Goal: Ask a question: Seek information or help from site administrators or community

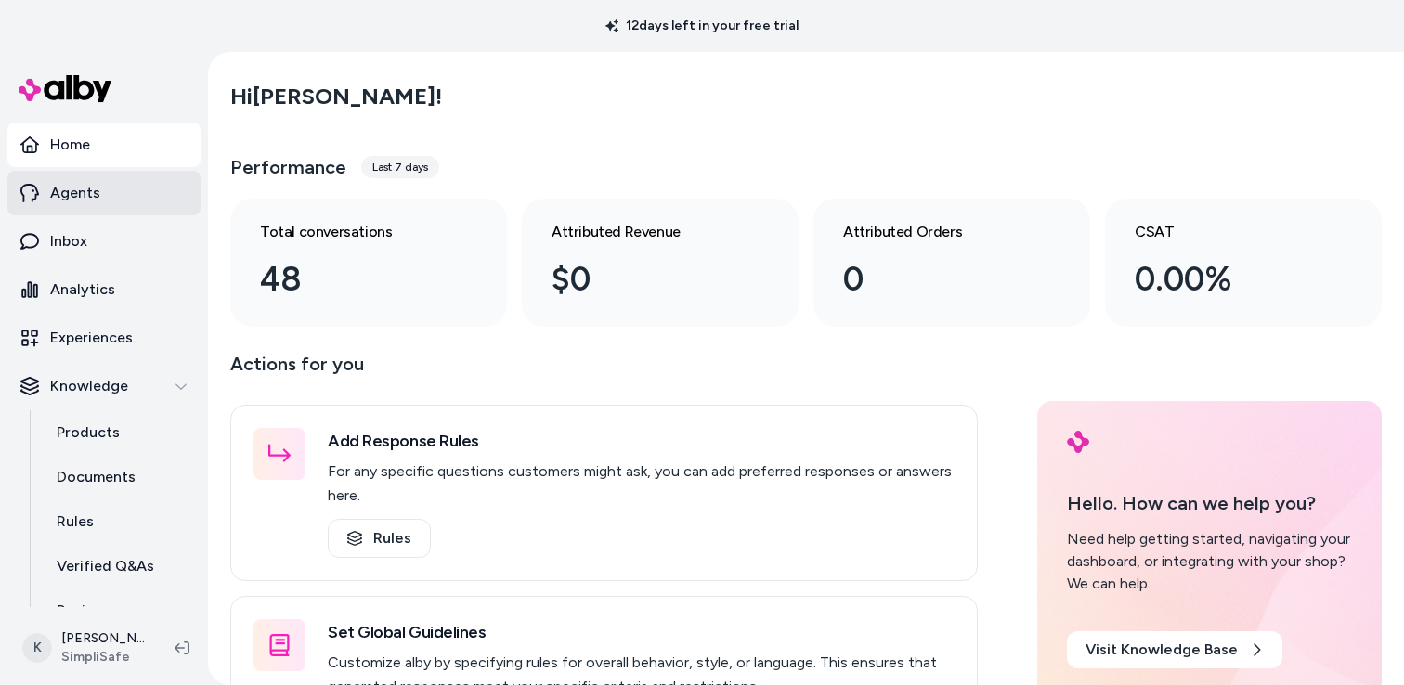
click at [73, 198] on p "Agents" at bounding box center [75, 193] width 50 height 22
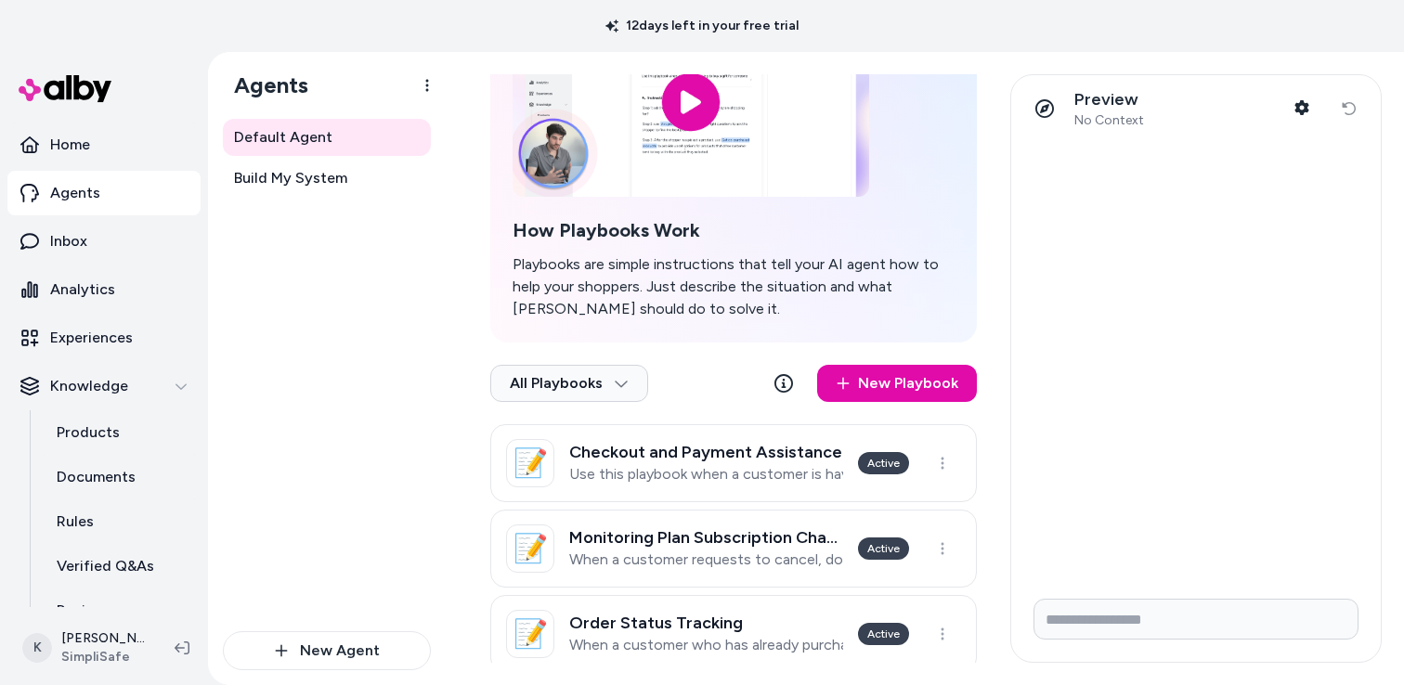
scroll to position [267, 0]
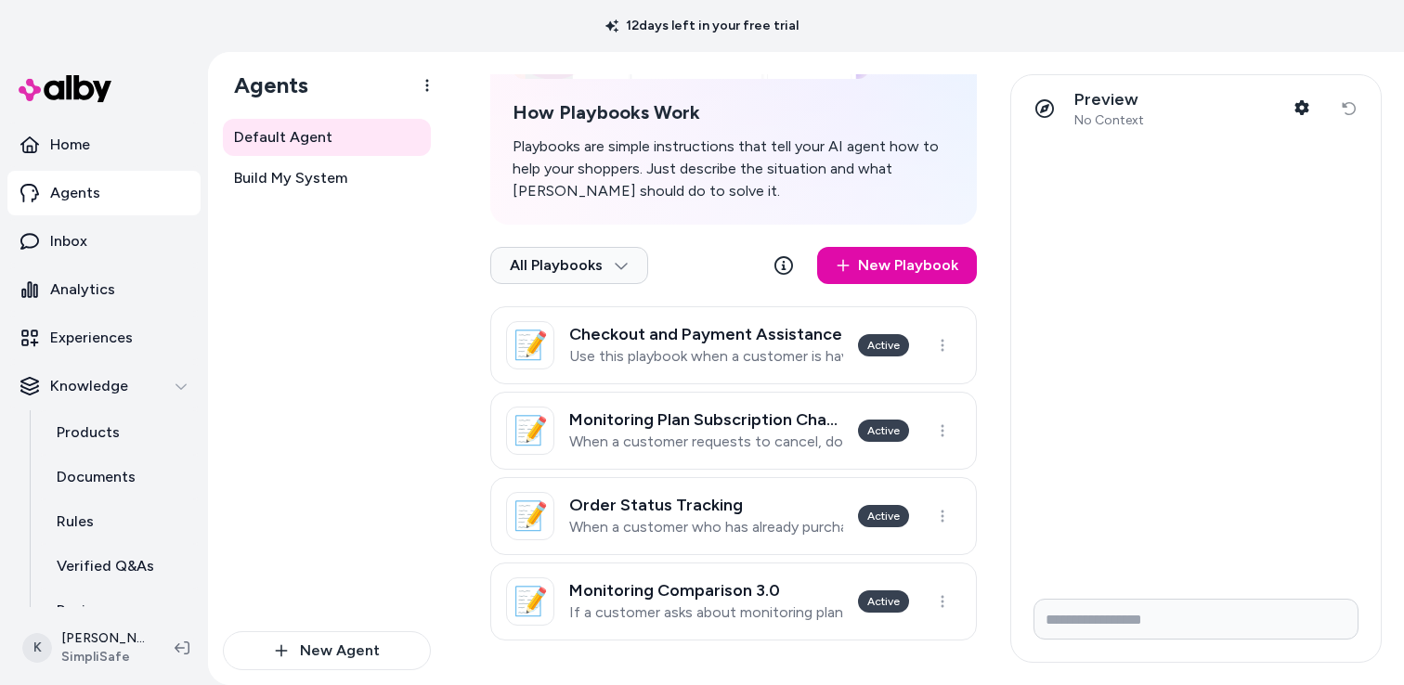
click at [1233, 287] on div at bounding box center [1196, 363] width 370 height 442
click at [1110, 617] on input "Write your prompt here" at bounding box center [1196, 619] width 325 height 41
type input "**********"
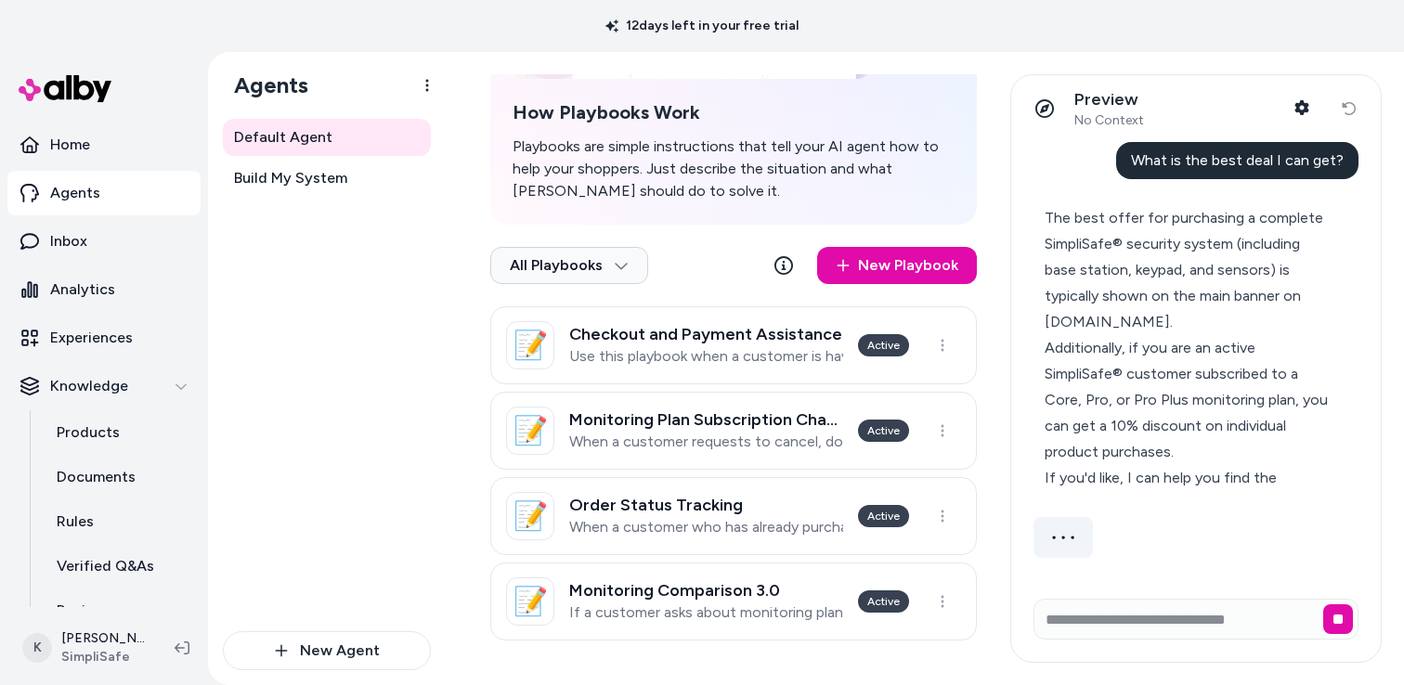
scroll to position [0, 0]
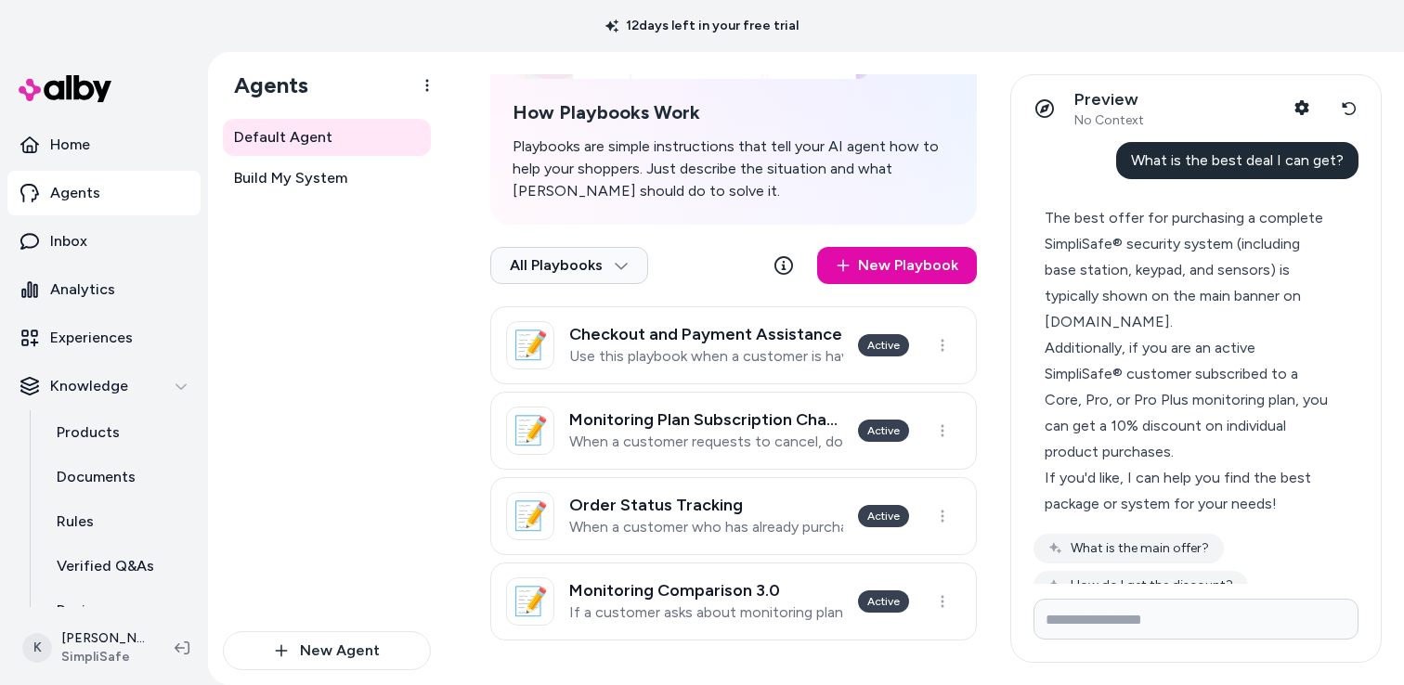
click at [1193, 456] on div "Additionally, if you are an active SimpliSafe® customer subscribed to a Core, P…" at bounding box center [1188, 400] width 287 height 130
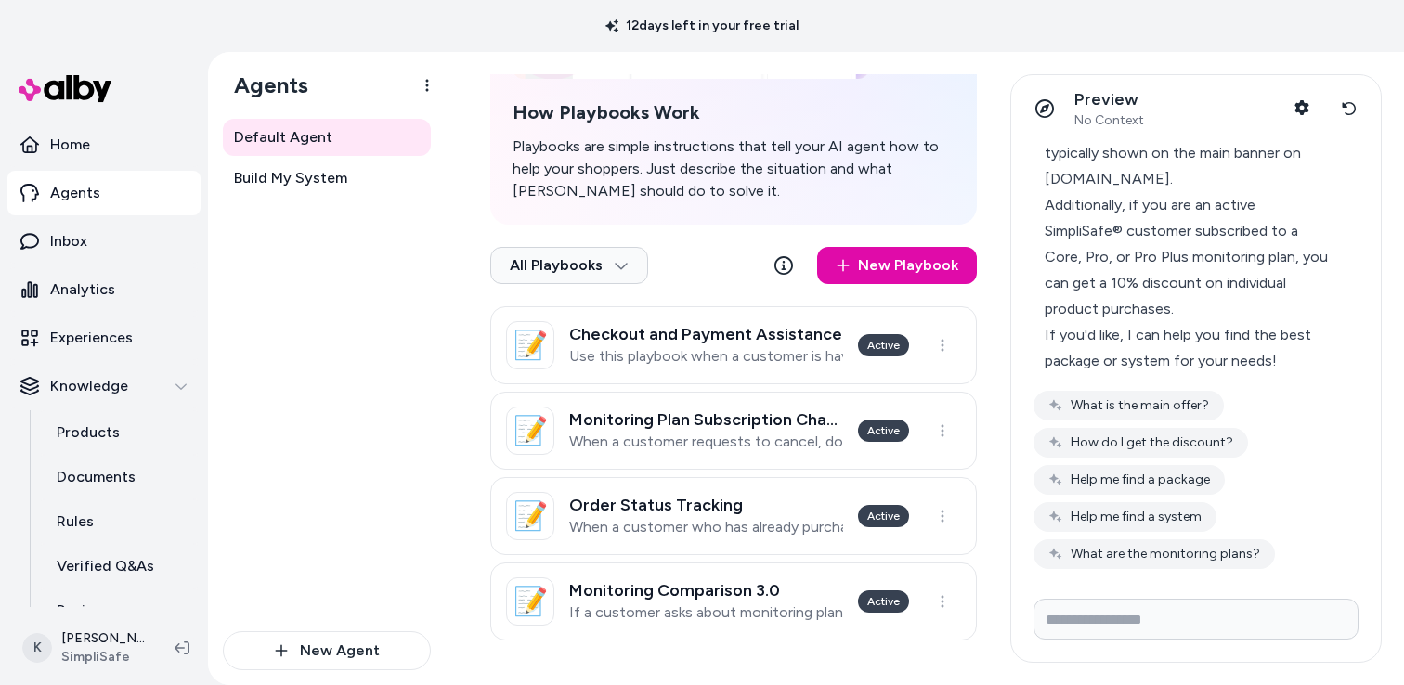
scroll to position [150, 0]
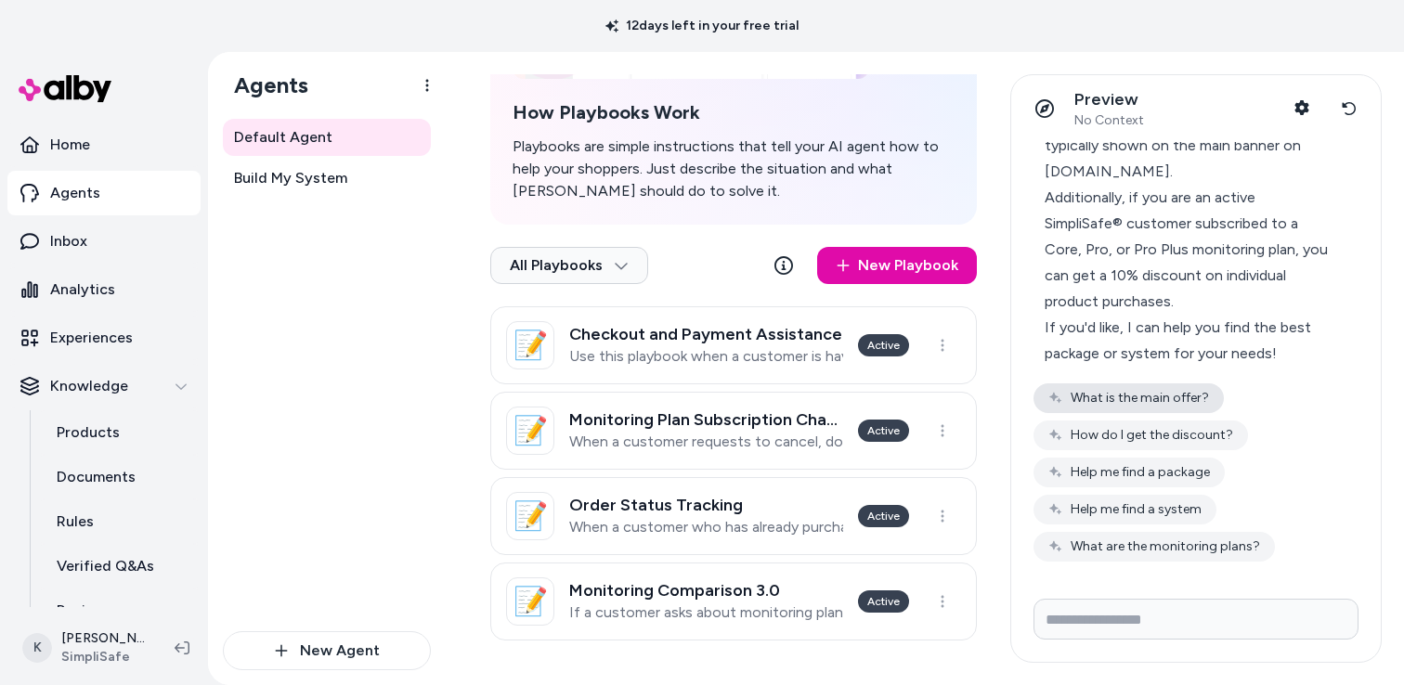
click at [1123, 389] on button "What is the main offer?" at bounding box center [1129, 399] width 190 height 30
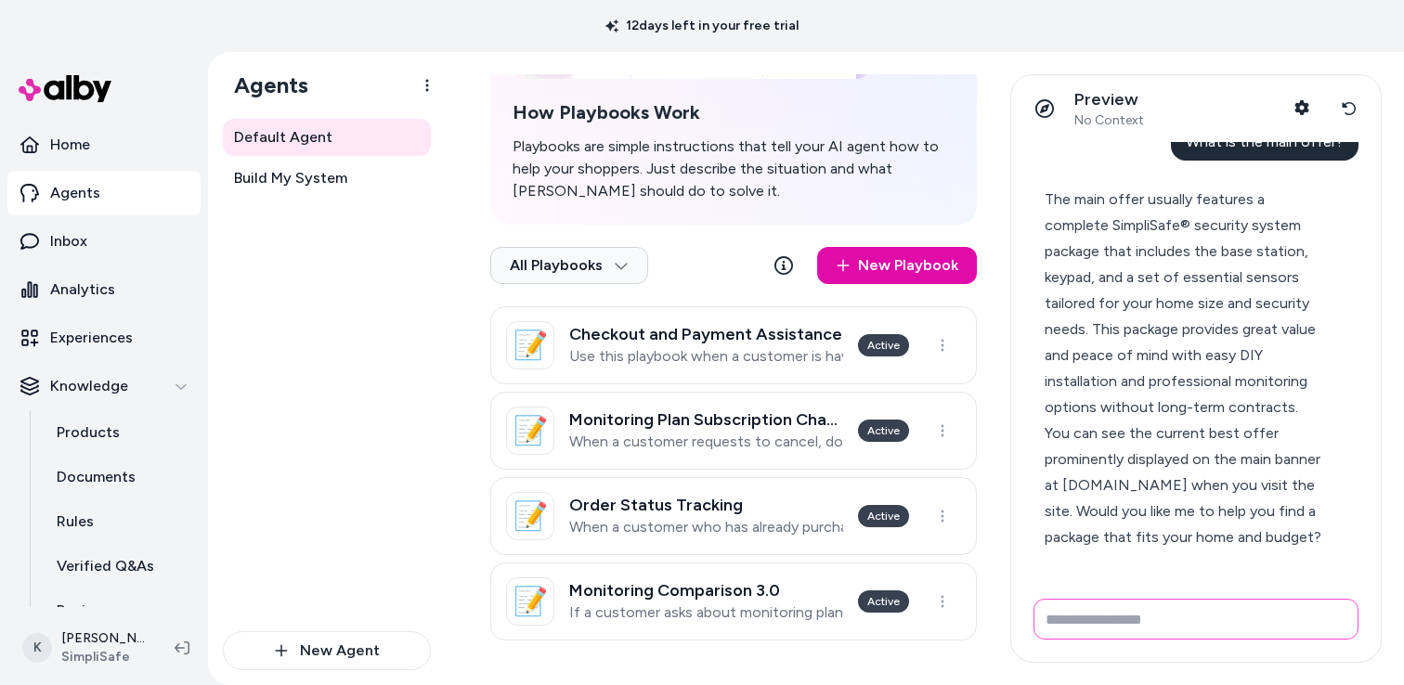
scroll to position [476, 0]
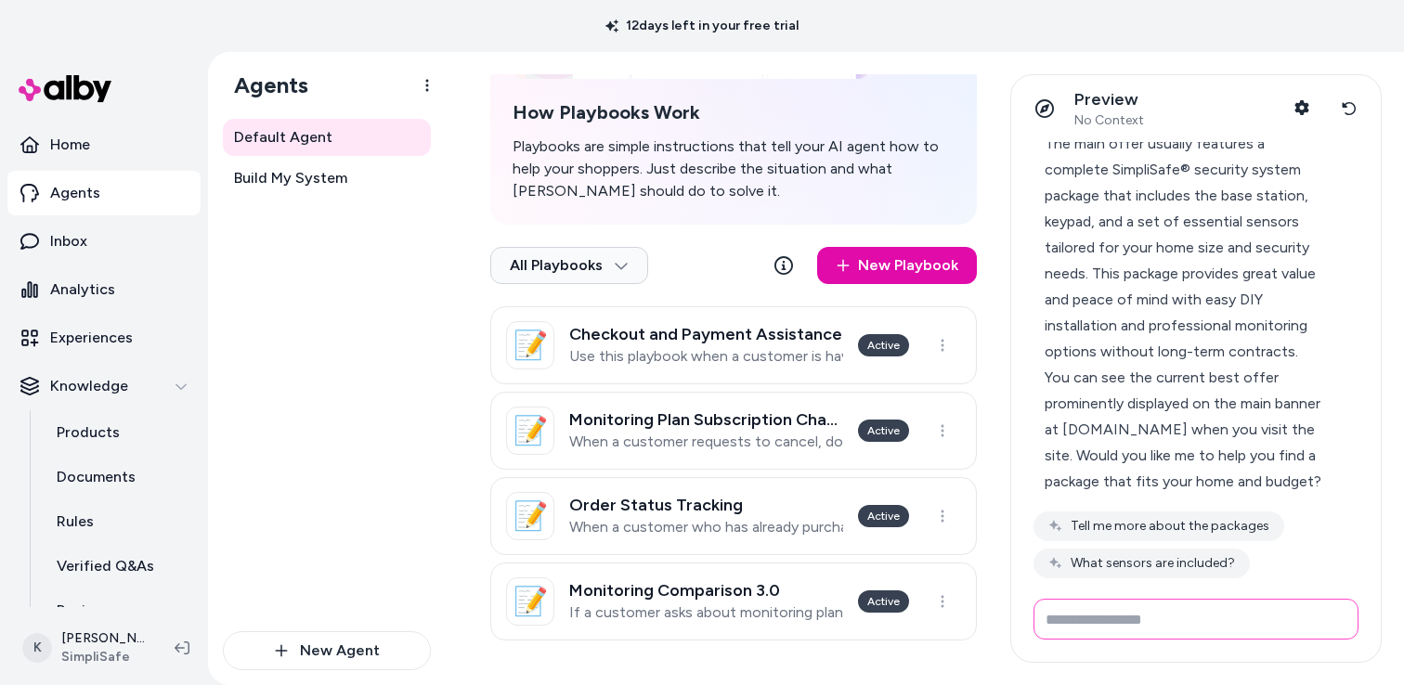
click at [1066, 628] on input "Write your prompt here" at bounding box center [1196, 619] width 325 height 41
type input "**********"
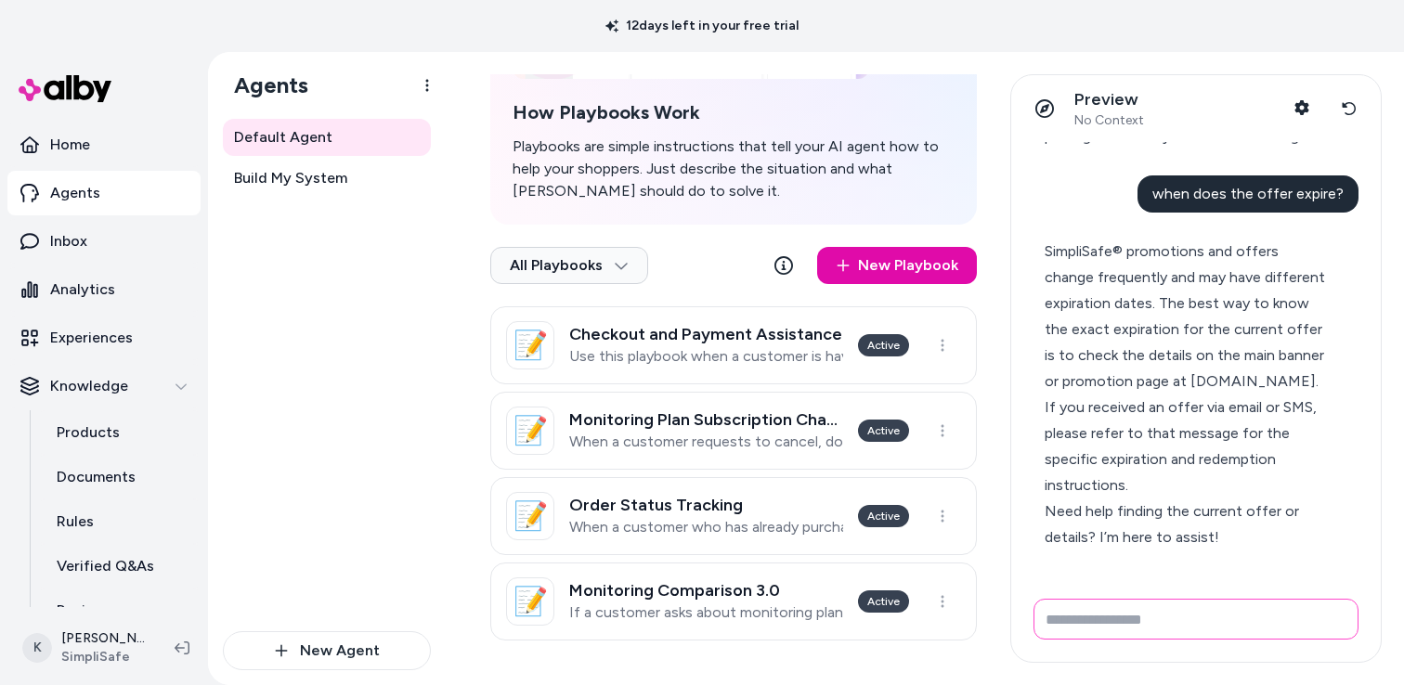
scroll to position [877, 0]
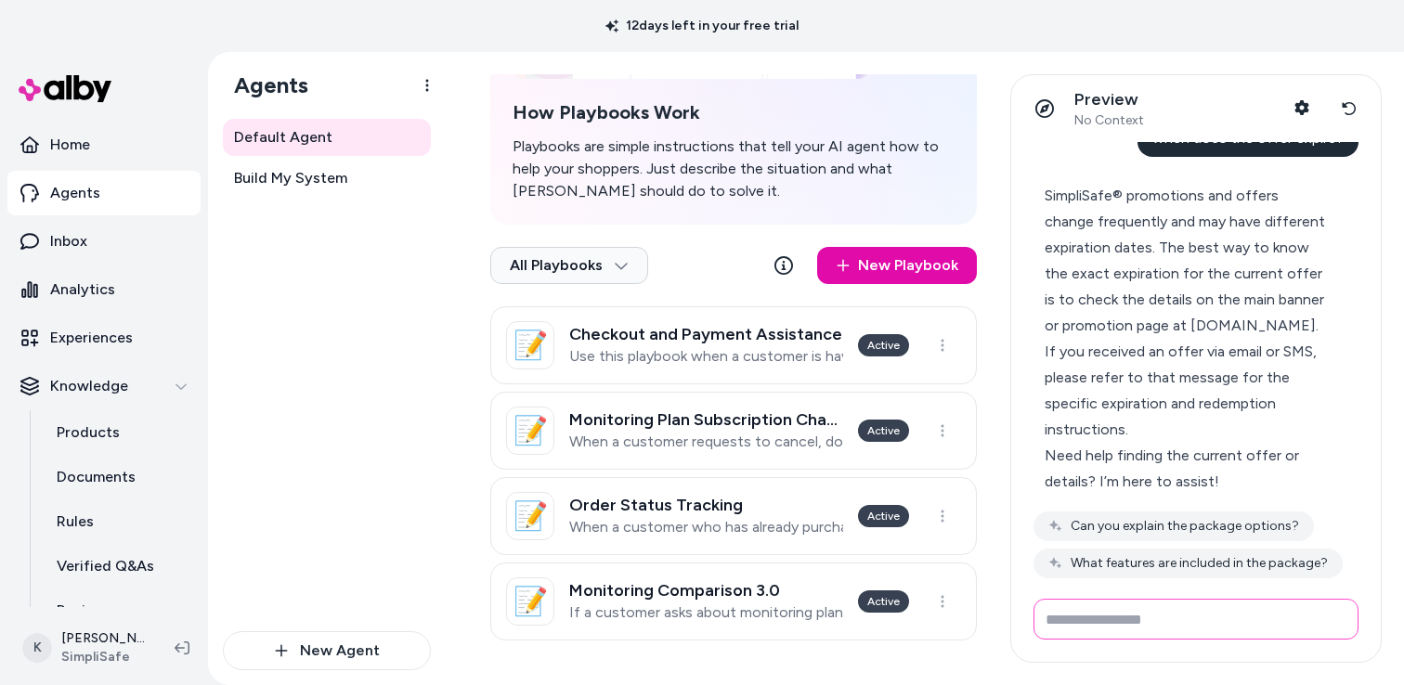
click at [1192, 633] on input "Write your prompt here" at bounding box center [1196, 619] width 325 height 41
type input "**********"
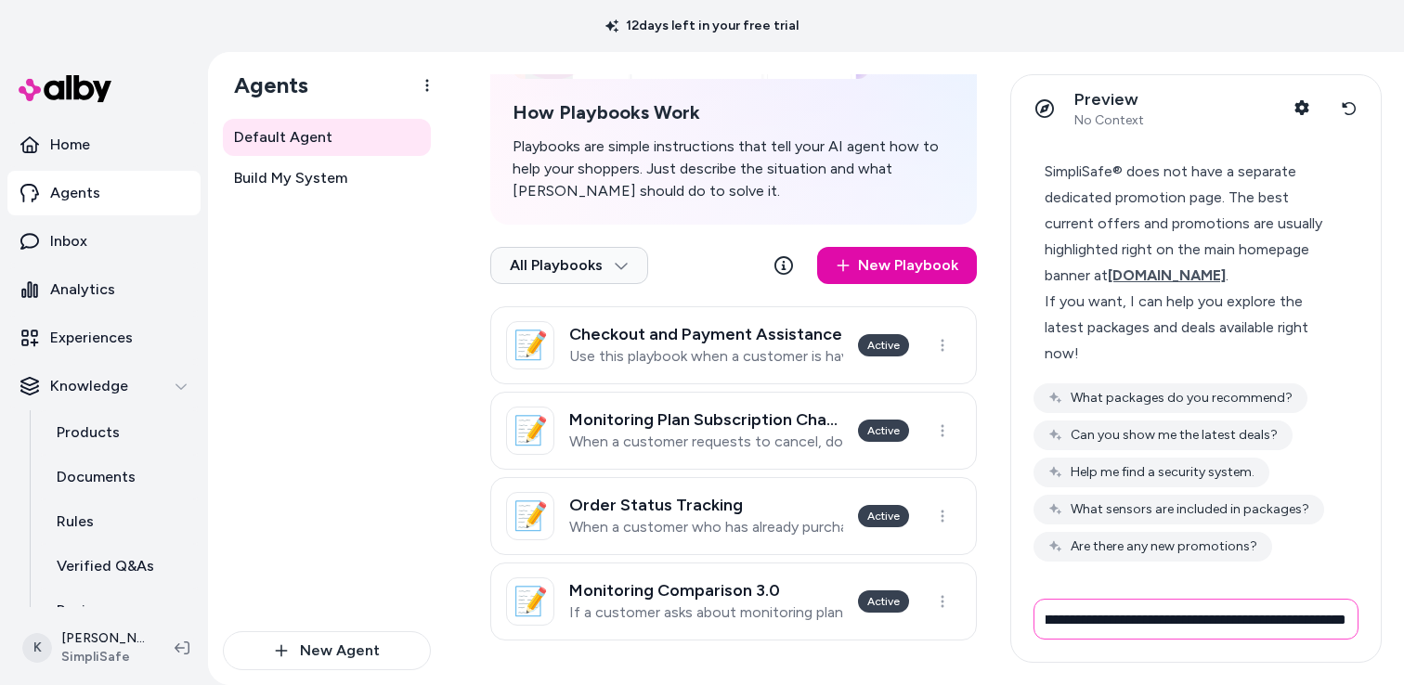
scroll to position [0, 201]
type input "**********"
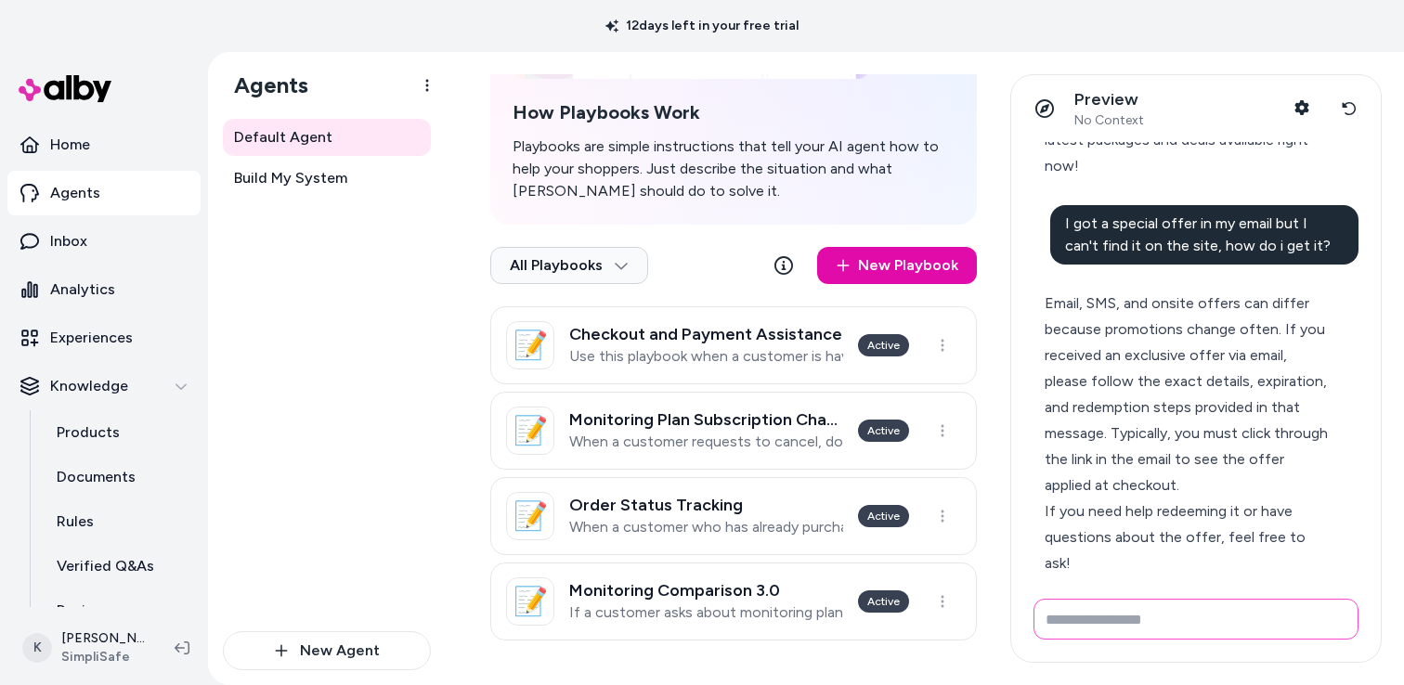
scroll to position [1545, 0]
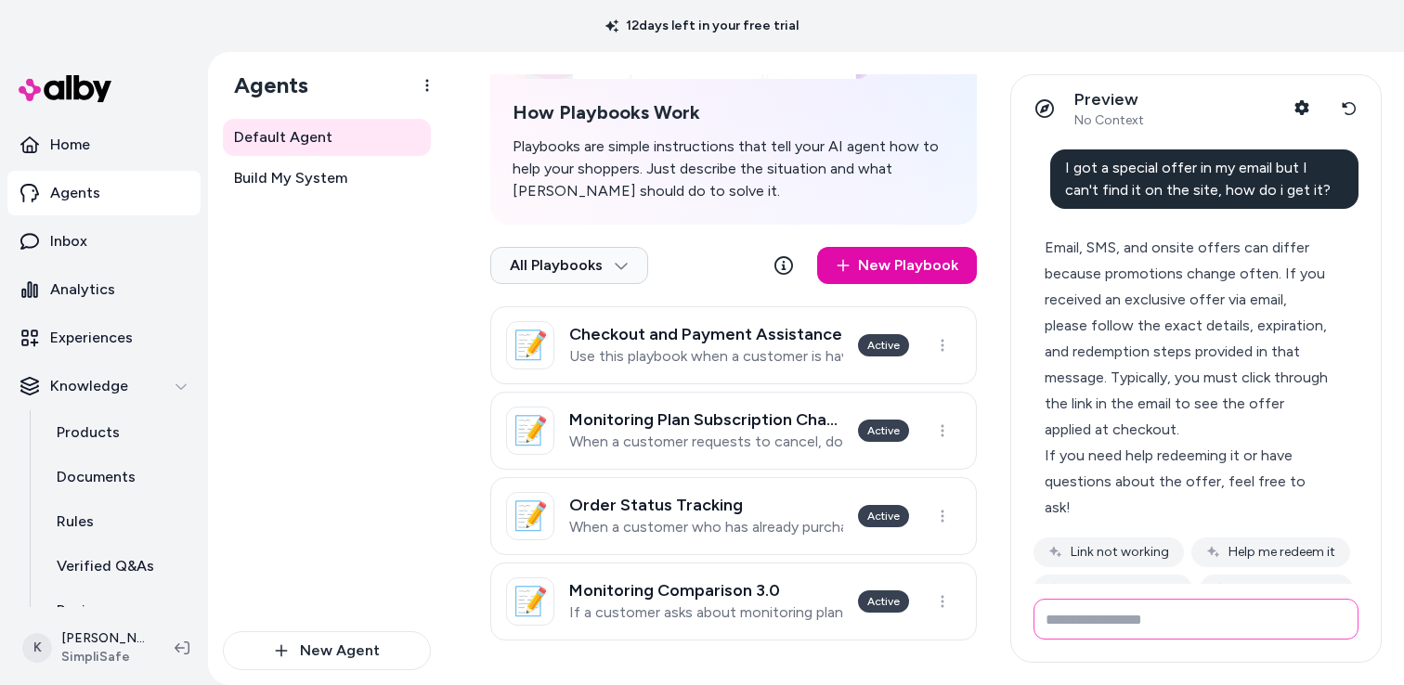
click at [1078, 617] on input "Write your prompt here" at bounding box center [1196, 619] width 325 height 41
click at [1254, 538] on button "Help me redeem it" at bounding box center [1271, 553] width 159 height 30
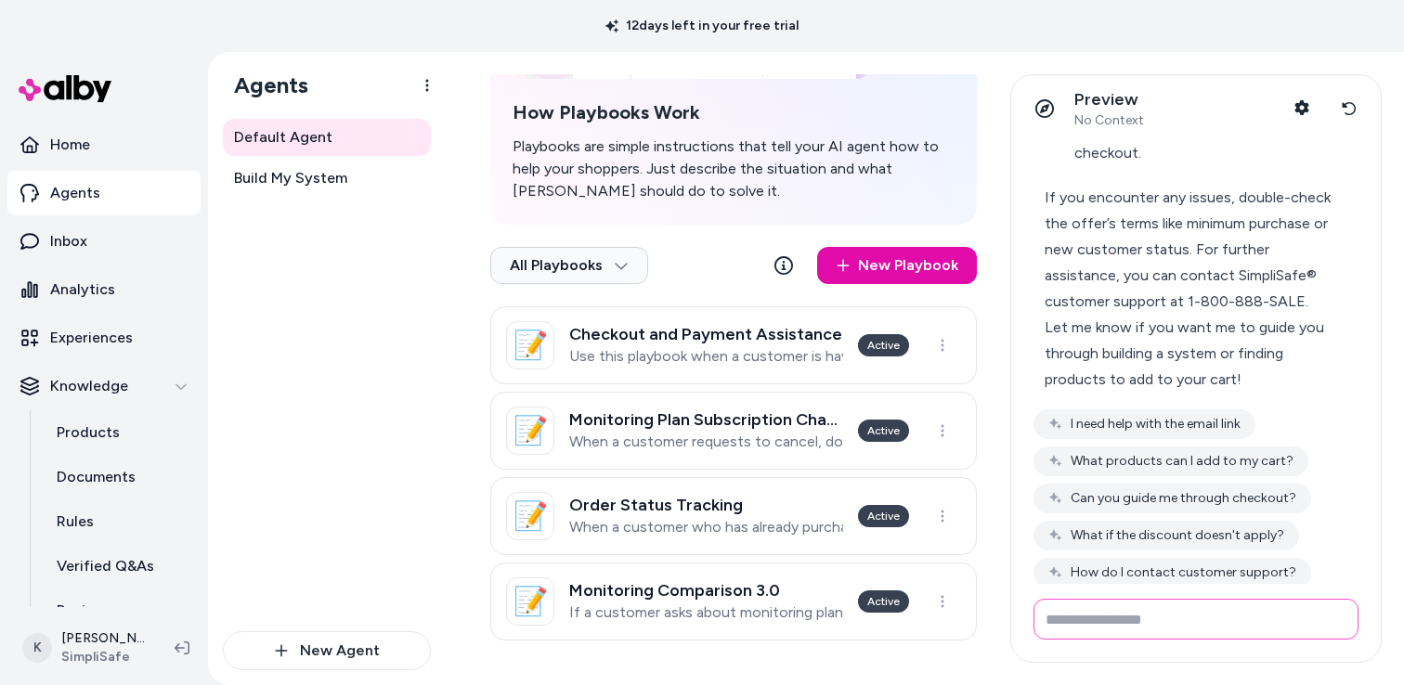
scroll to position [2390, 0]
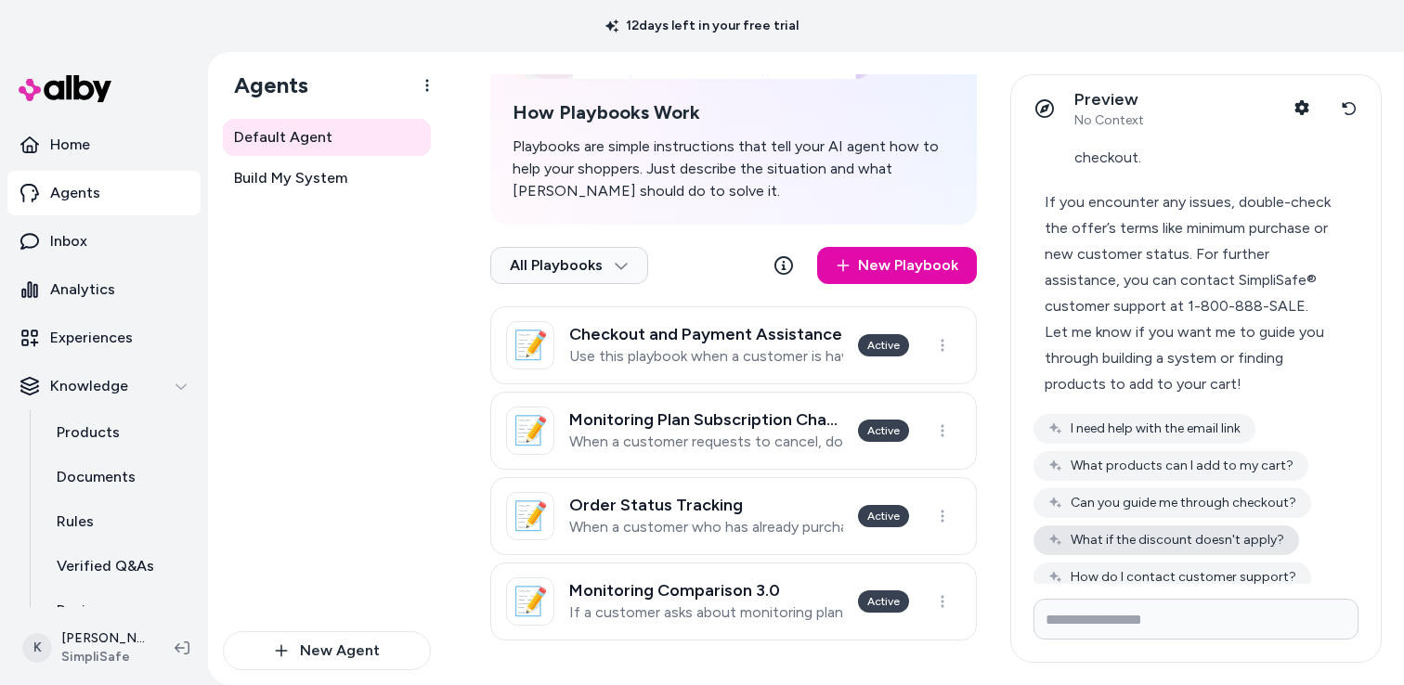
click at [1117, 526] on button "What if the discount doesn't apply?" at bounding box center [1167, 541] width 266 height 30
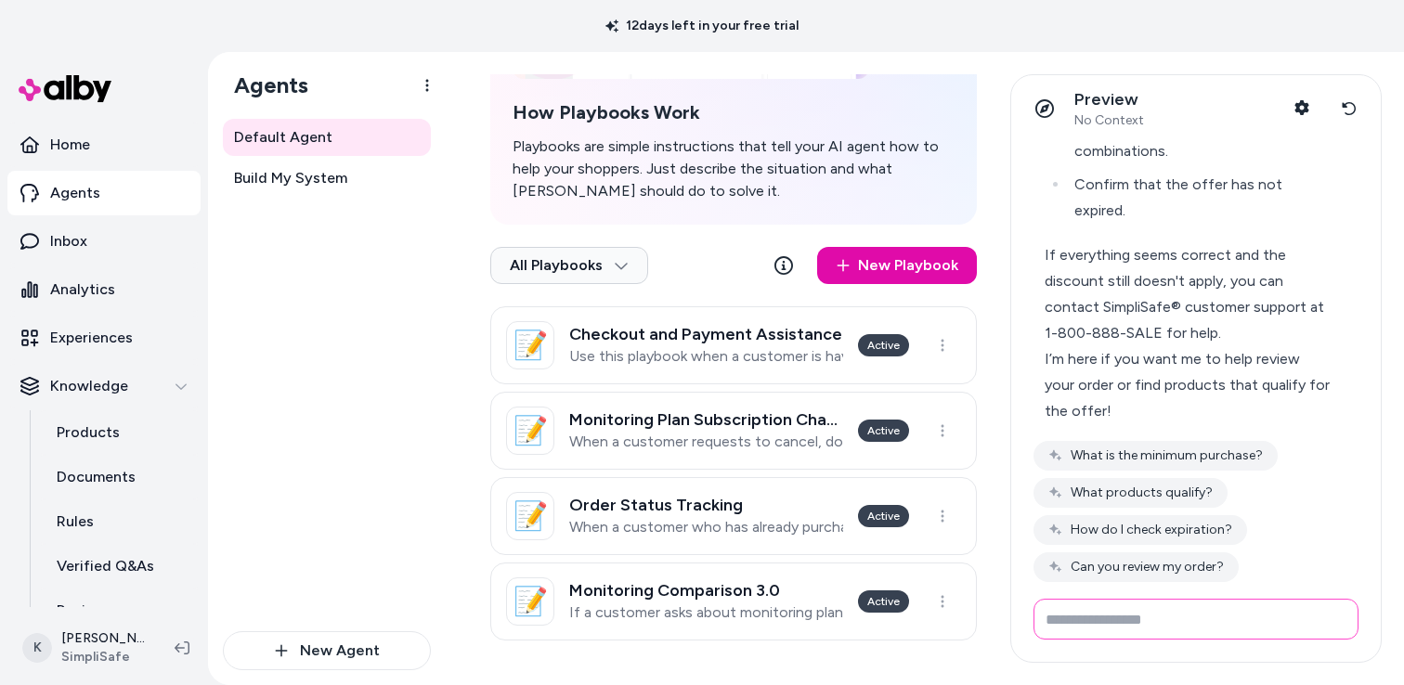
scroll to position [2978, 0]
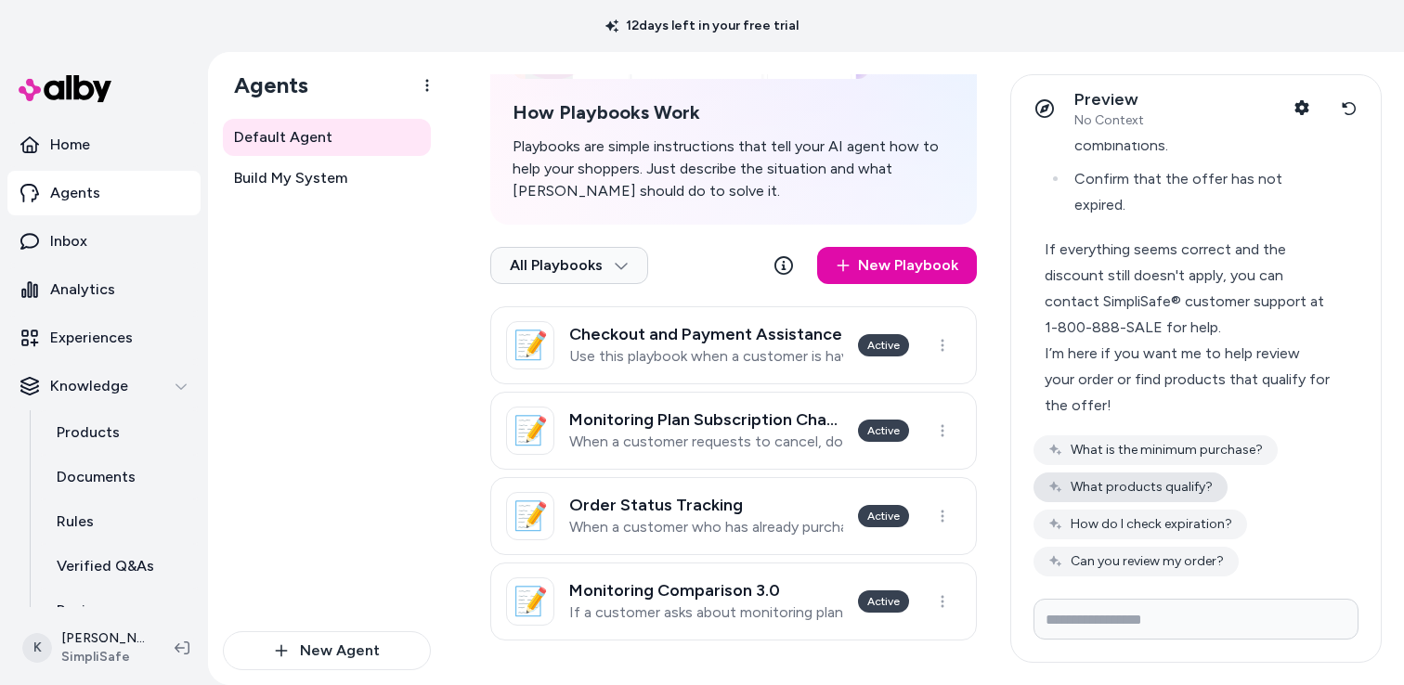
click at [1074, 473] on button "What products qualify?" at bounding box center [1131, 488] width 194 height 30
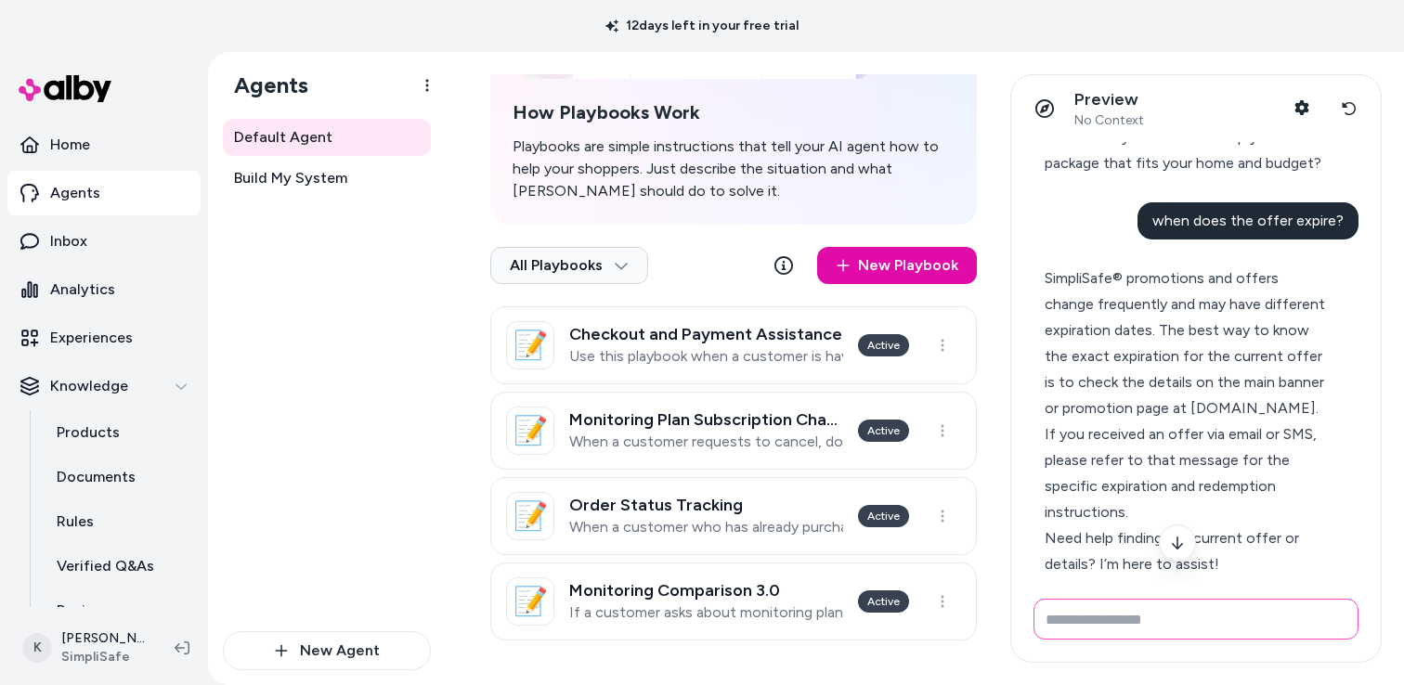
scroll to position [784, 0]
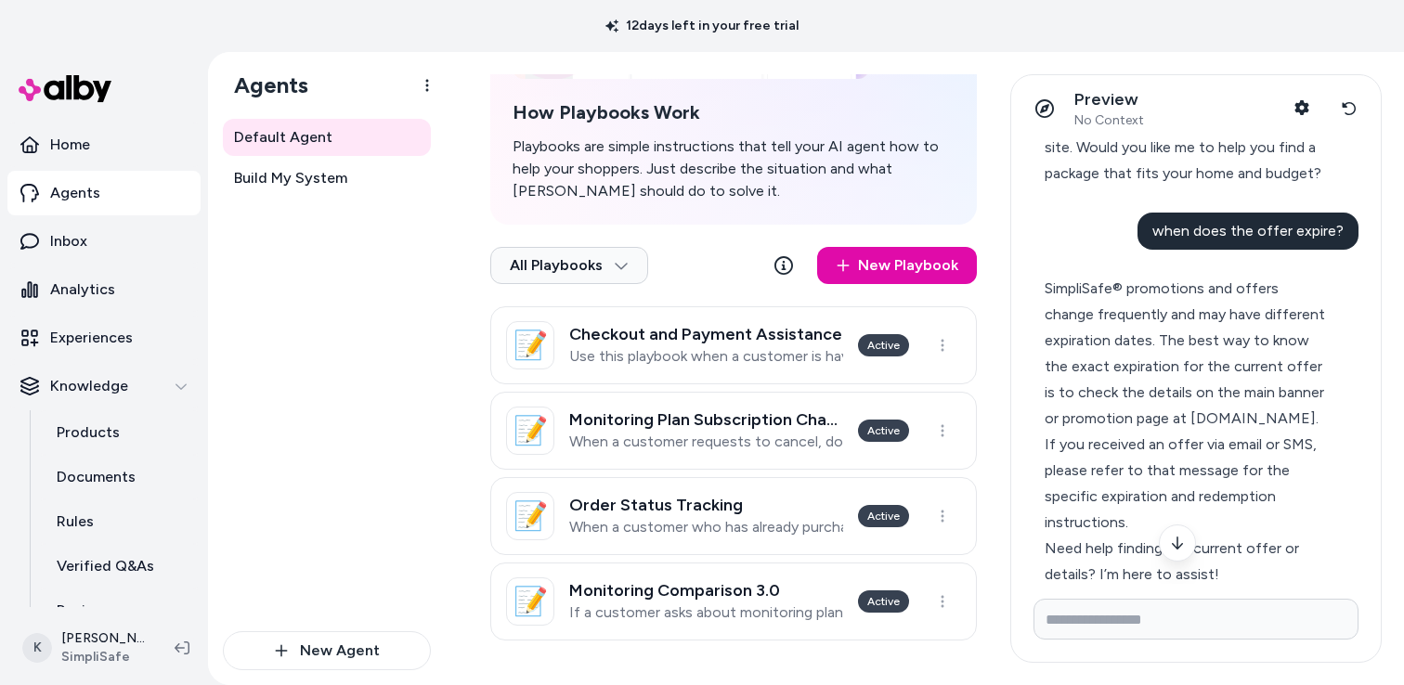
click at [1235, 237] on span "when does the offer expire?" at bounding box center [1248, 231] width 191 height 18
copy span "when does the offer expire?"
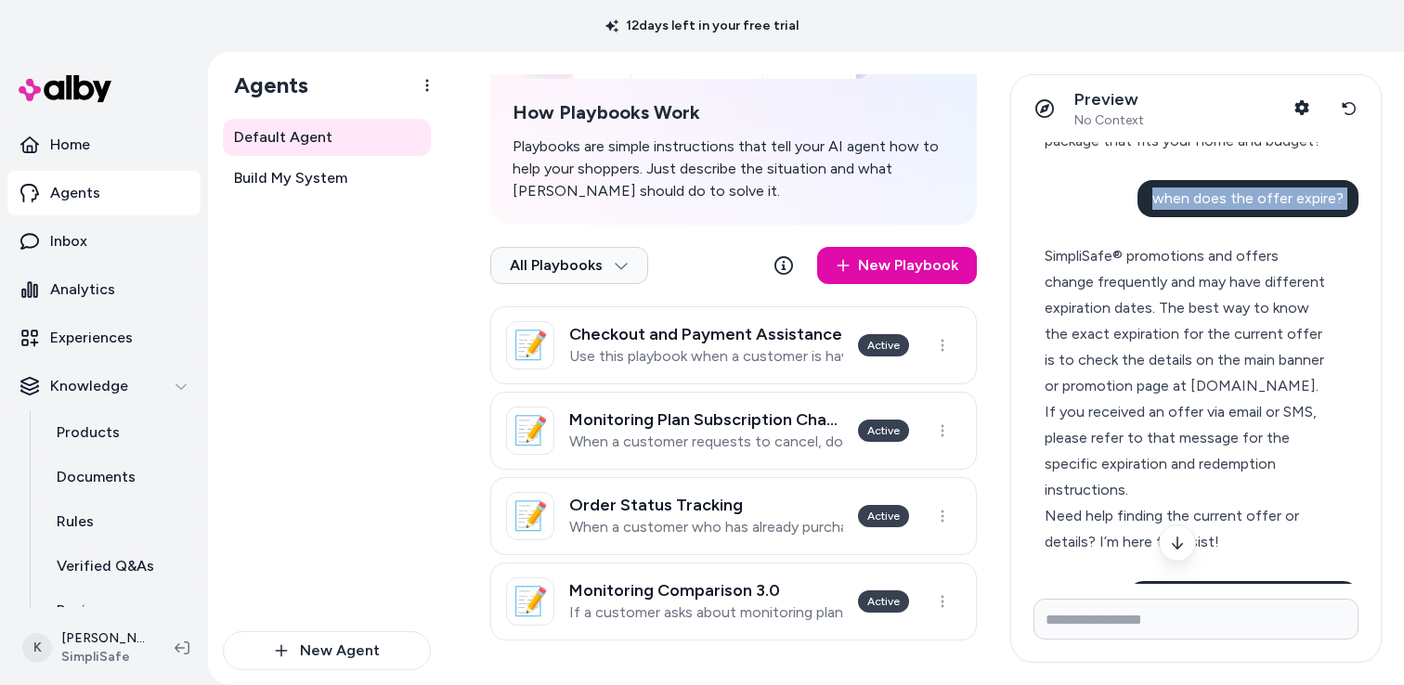
scroll to position [835, 0]
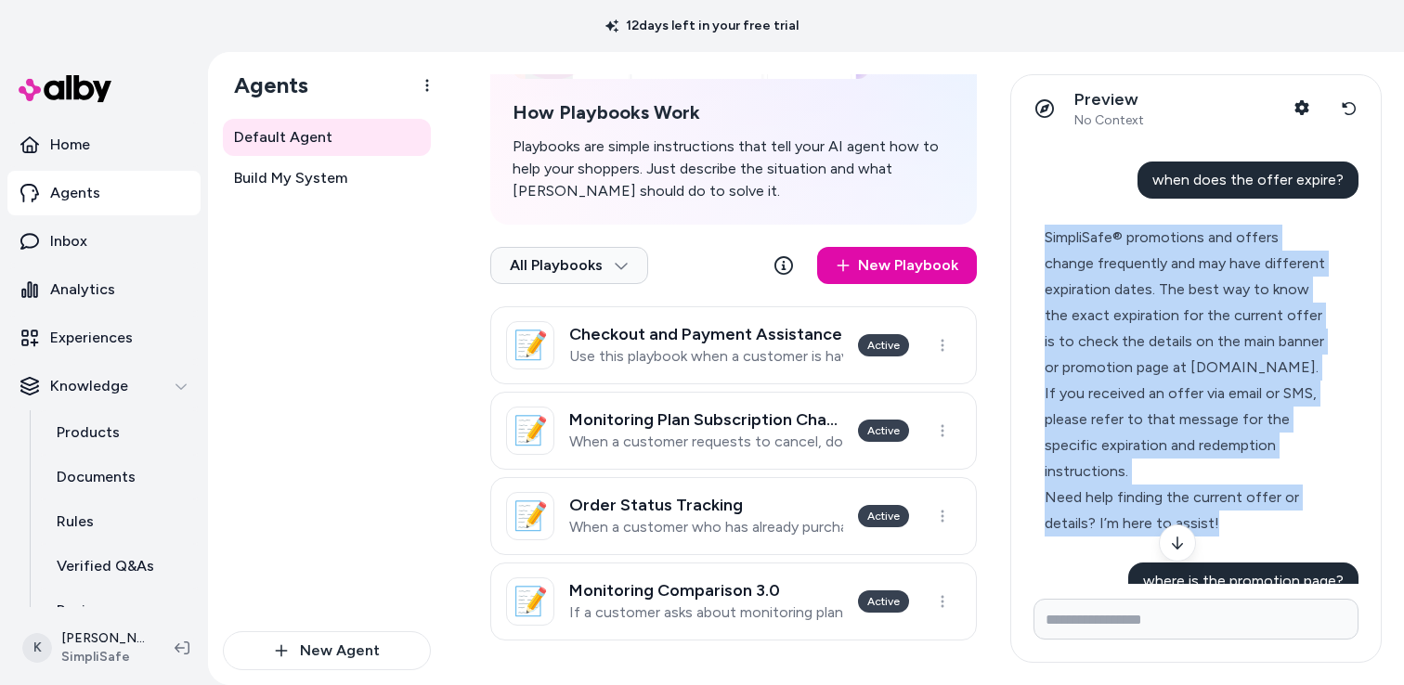
drag, startPoint x: 1044, startPoint y: 233, endPoint x: 1216, endPoint y: 510, distance: 325.8
click at [1217, 511] on div "SimpliSafe® promotions and offers change frequently and may have different expi…" at bounding box center [1188, 381] width 309 height 334
copy div "SimpliSafe® promotions and offers change frequently and may have different expi…"
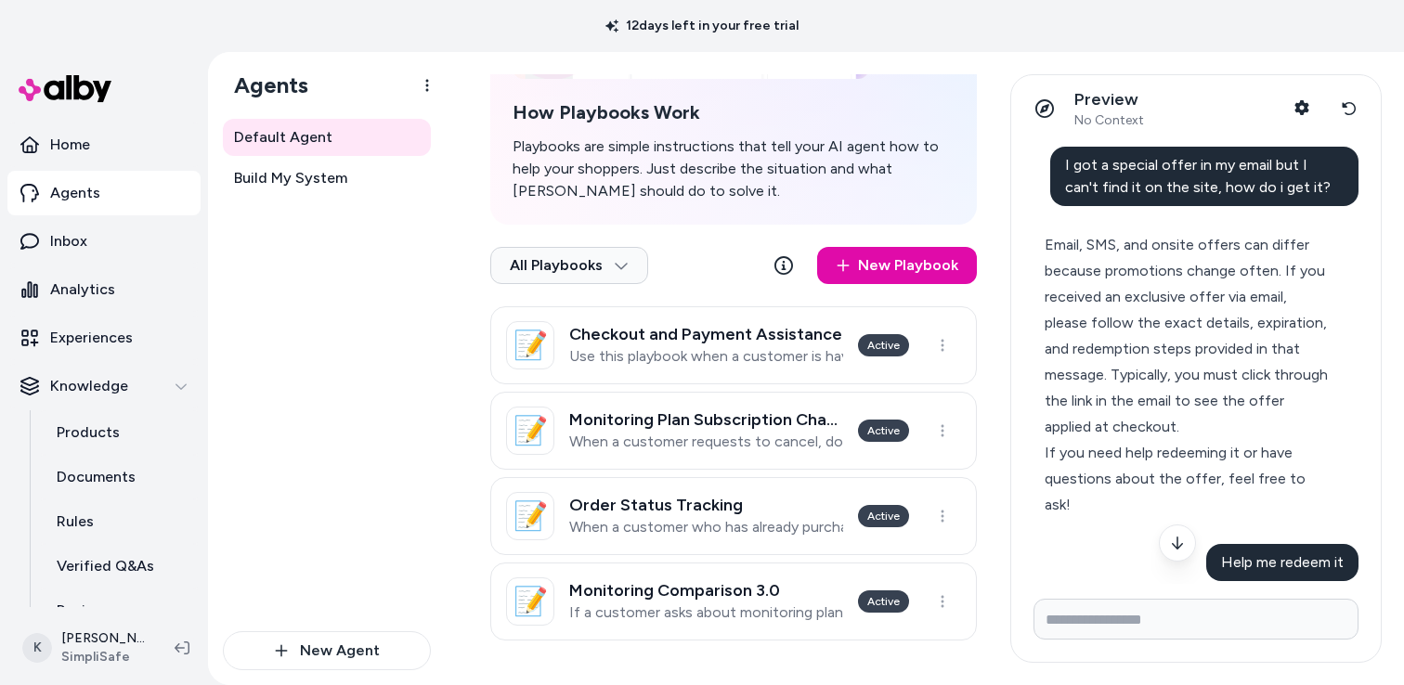
scroll to position [1544, 0]
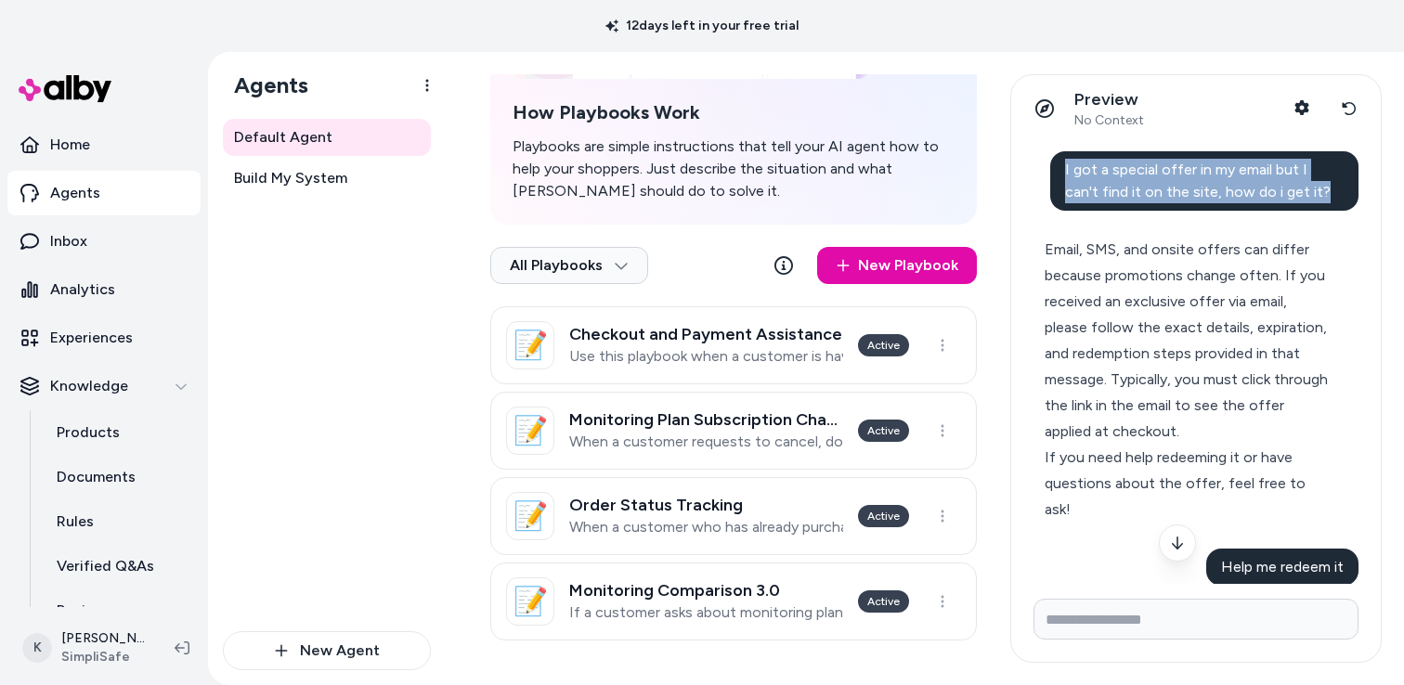
drag, startPoint x: 1292, startPoint y: 195, endPoint x: 1063, endPoint y: 174, distance: 229.5
click at [1062, 174] on div "I got a special offer in my email but I can't find it on the site, how do i get…" at bounding box center [1204, 180] width 309 height 59
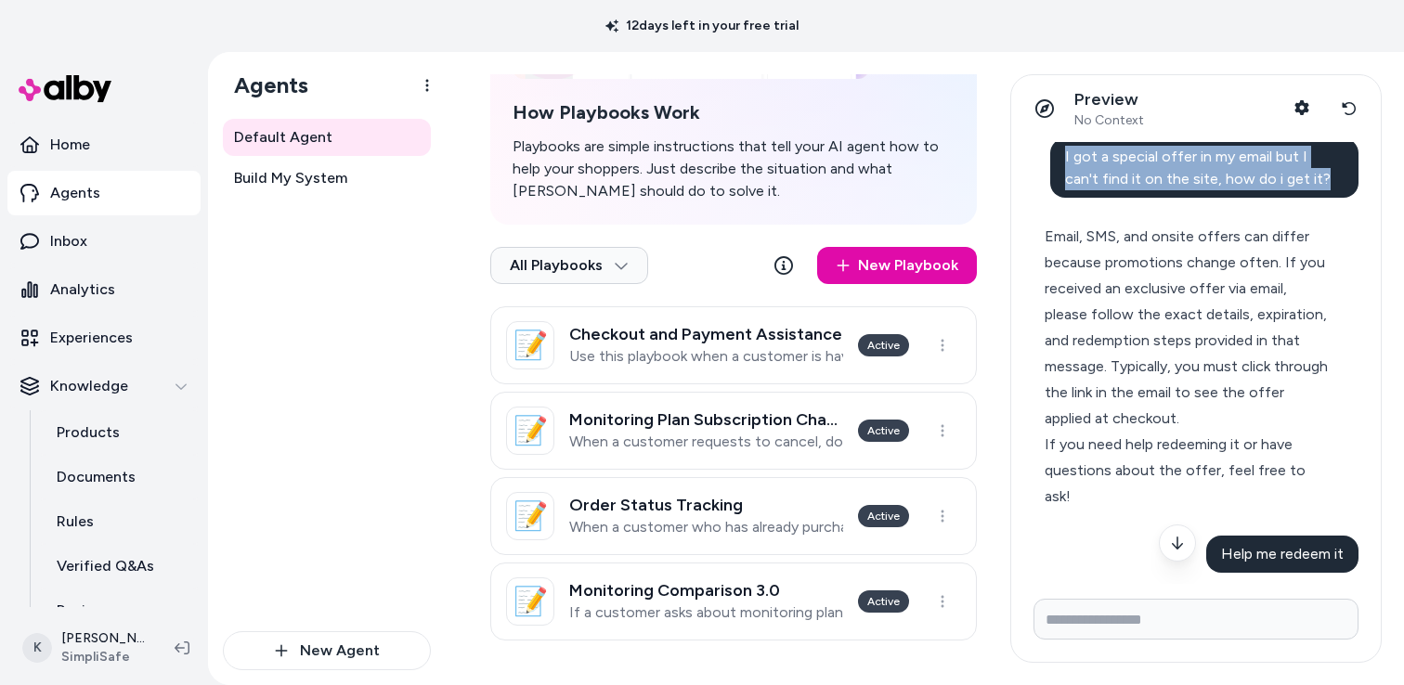
scroll to position [1596, 0]
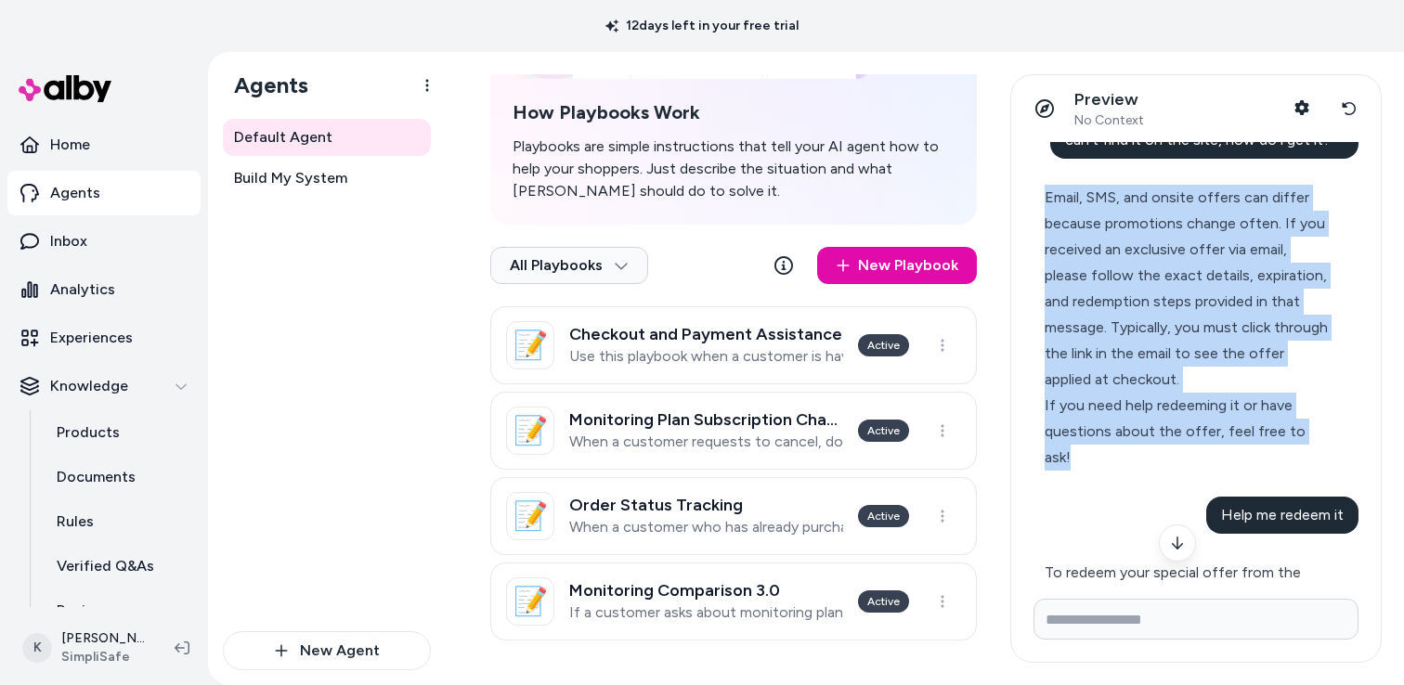
drag, startPoint x: 1327, startPoint y: 434, endPoint x: 1027, endPoint y: 199, distance: 381.1
click at [1027, 199] on div "What is the best deal I can get? The best offer for purchasing a complete Simpl…" at bounding box center [1196, 363] width 370 height 442
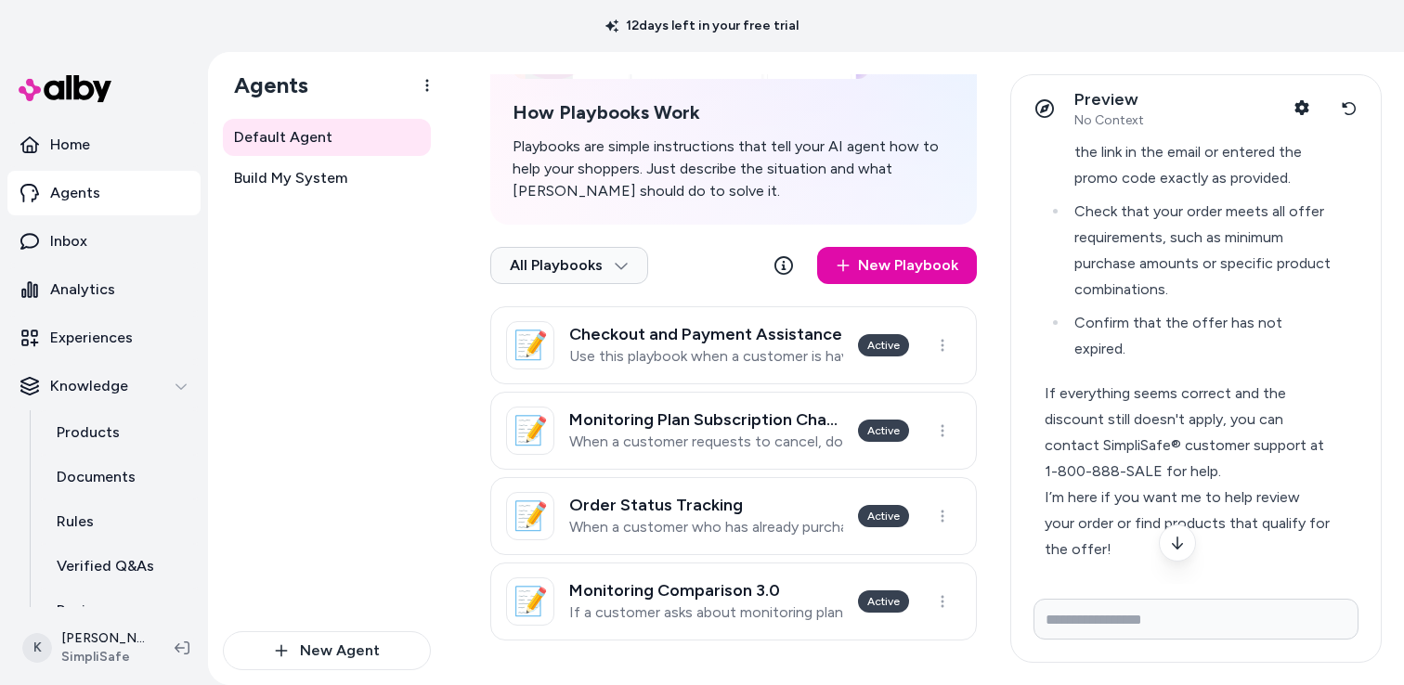
scroll to position [2810, 0]
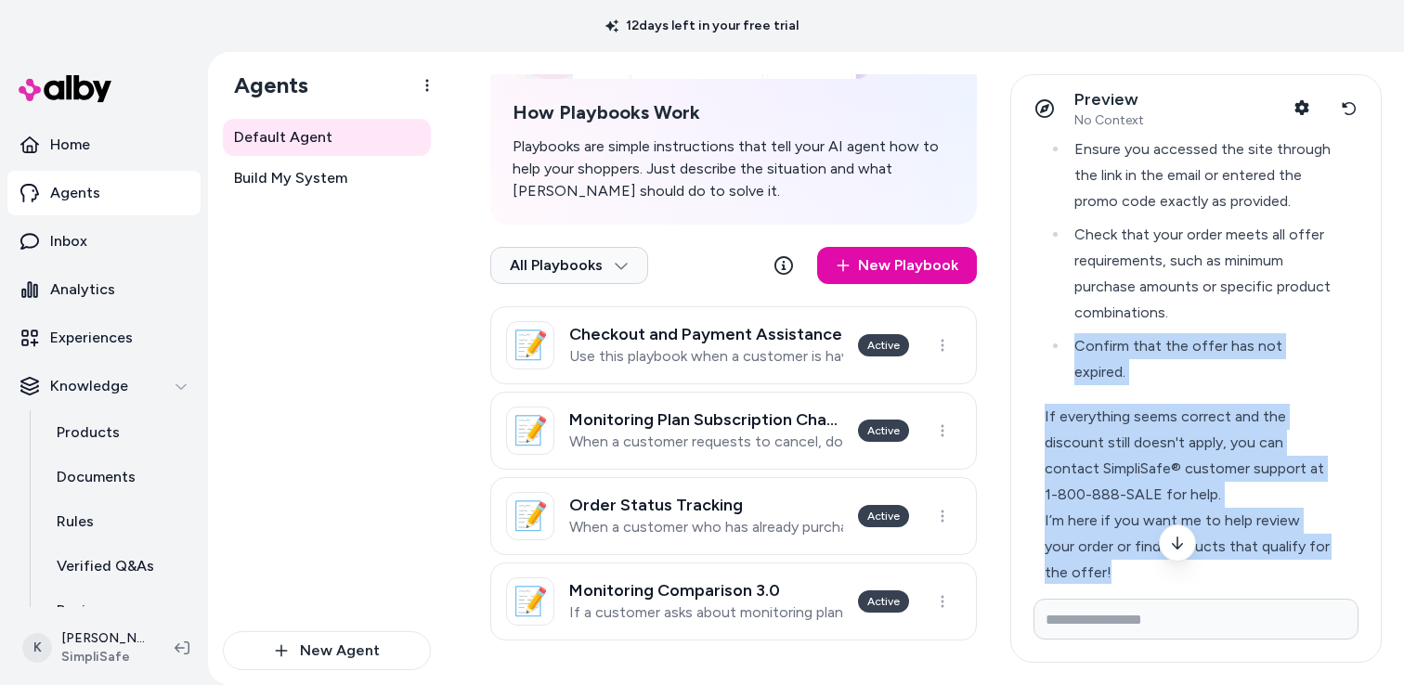
drag, startPoint x: 1087, startPoint y: 519, endPoint x: 1043, endPoint y: 308, distance: 215.3
click at [1043, 307] on div "If the discount from your special offer doesn't apply at checkout, please: Ensu…" at bounding box center [1188, 326] width 309 height 542
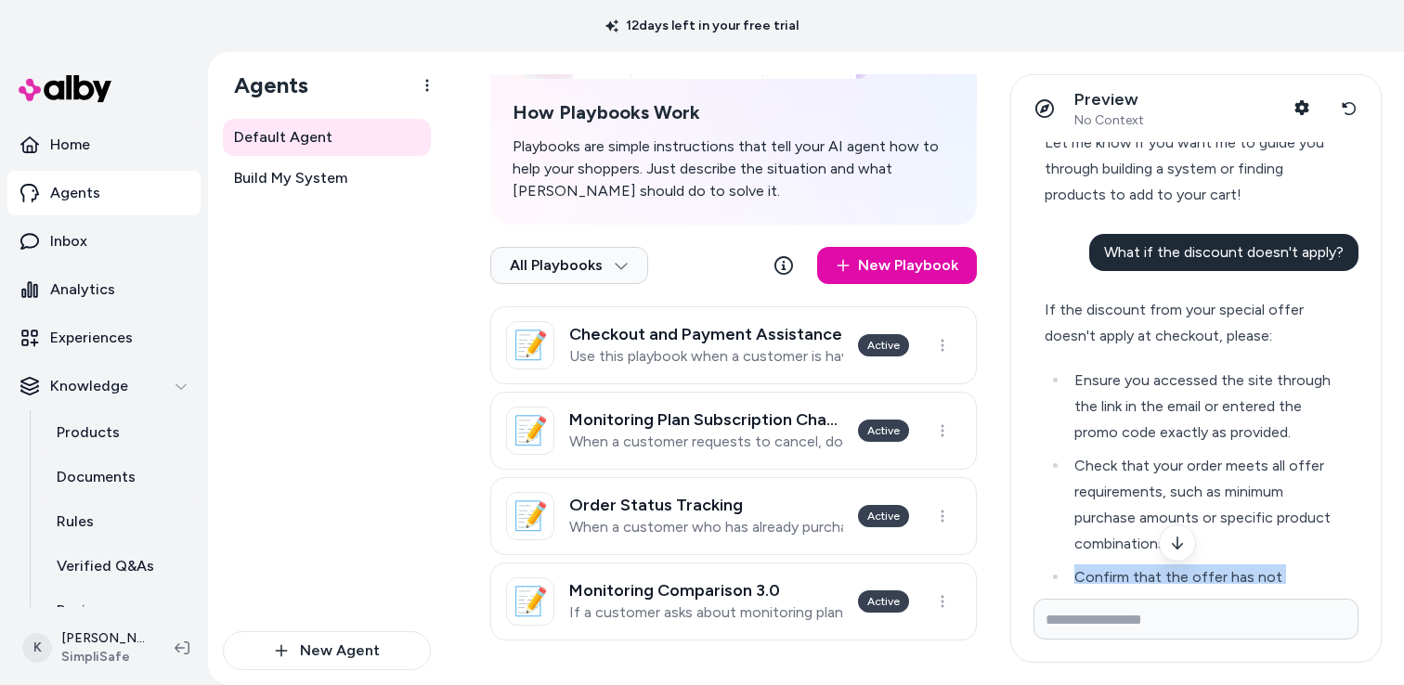
scroll to position [2543, 0]
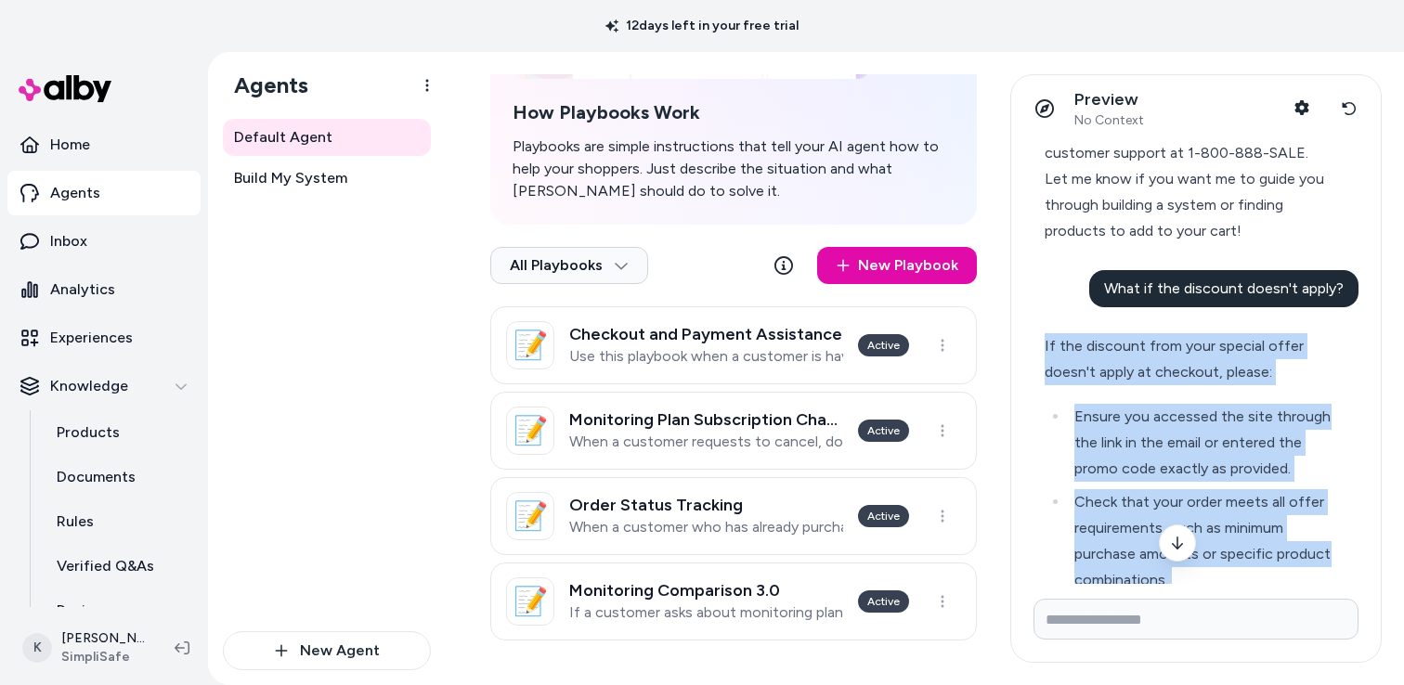
click at [1044, 322] on div "If the discount from your special offer doesn't apply at checkout, please: Ensu…" at bounding box center [1188, 593] width 309 height 542
copy div "If the discount from your special offer doesn't apply at checkout, please: Ensu…"
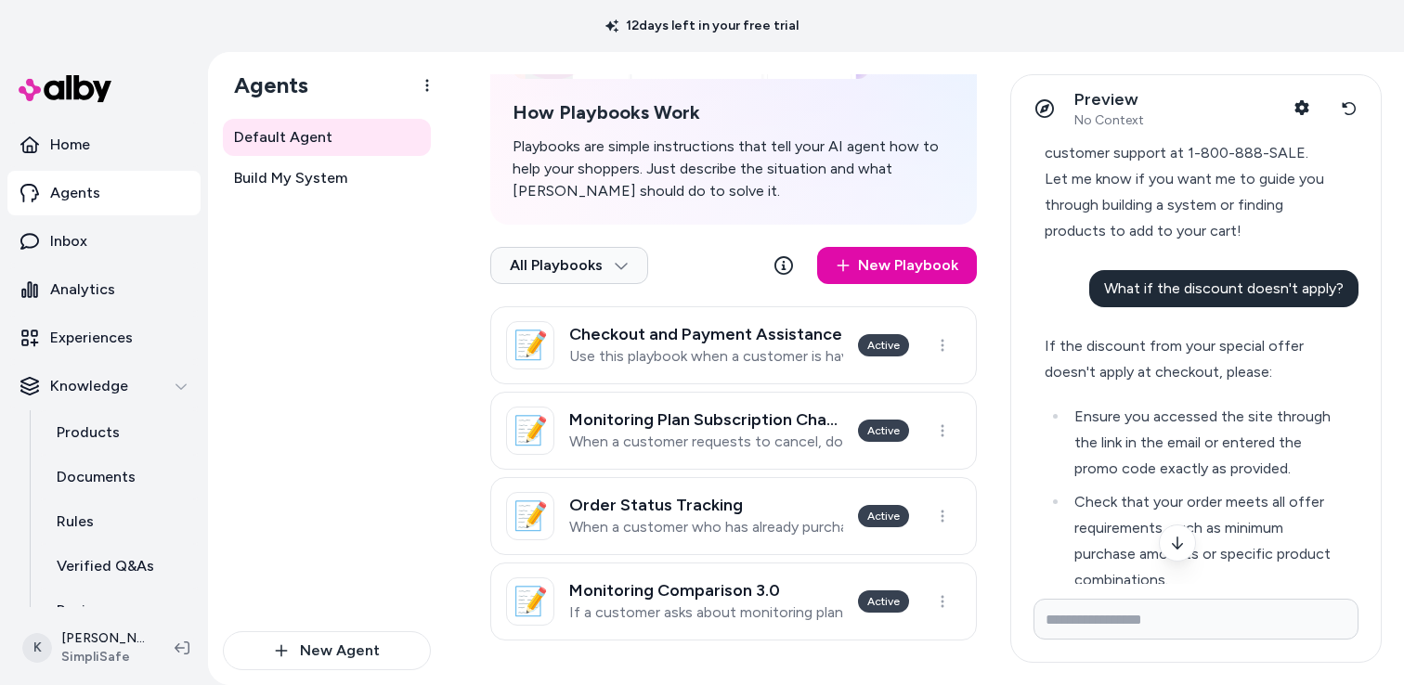
click at [1206, 280] on span "What if the discount doesn't apply?" at bounding box center [1224, 289] width 240 height 18
copy span "What if the discount doesn't apply?"
click at [1152, 517] on li "Check that your order meets all offer requirements, such as minimum purchase am…" at bounding box center [1200, 541] width 263 height 104
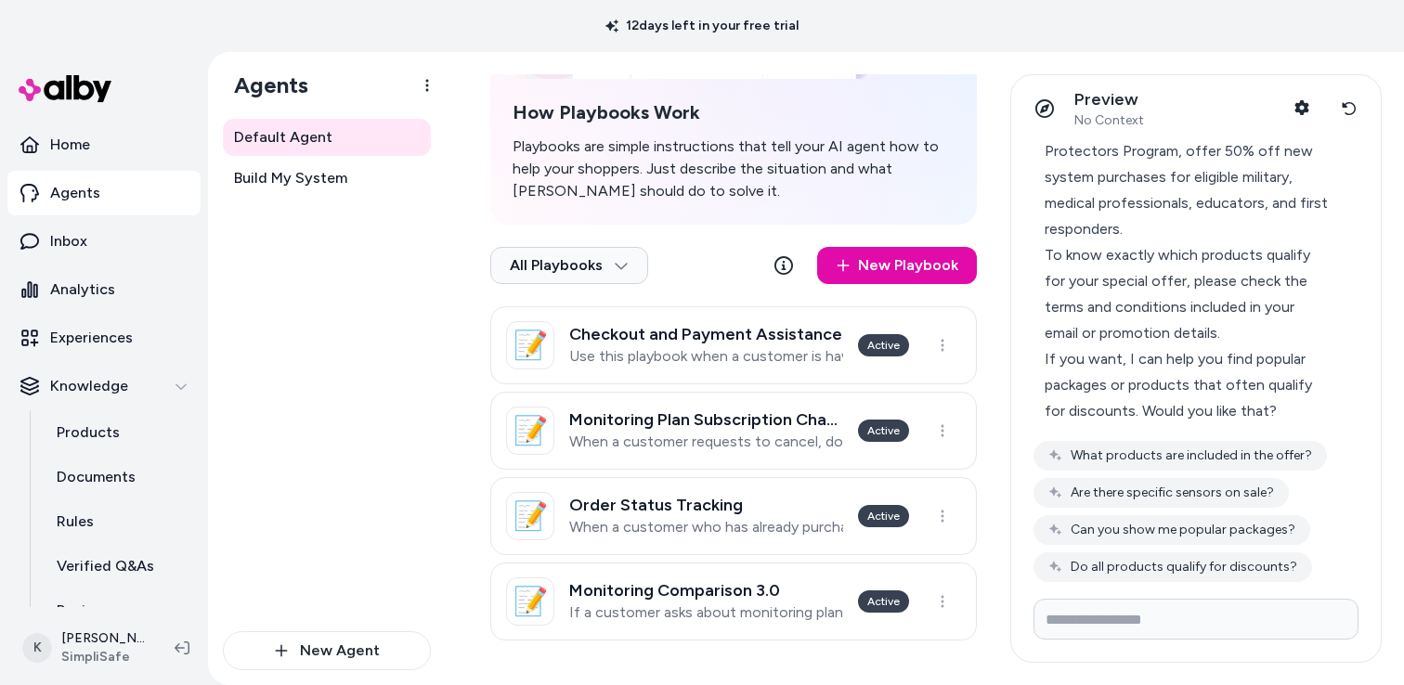
scroll to position [3509, 0]
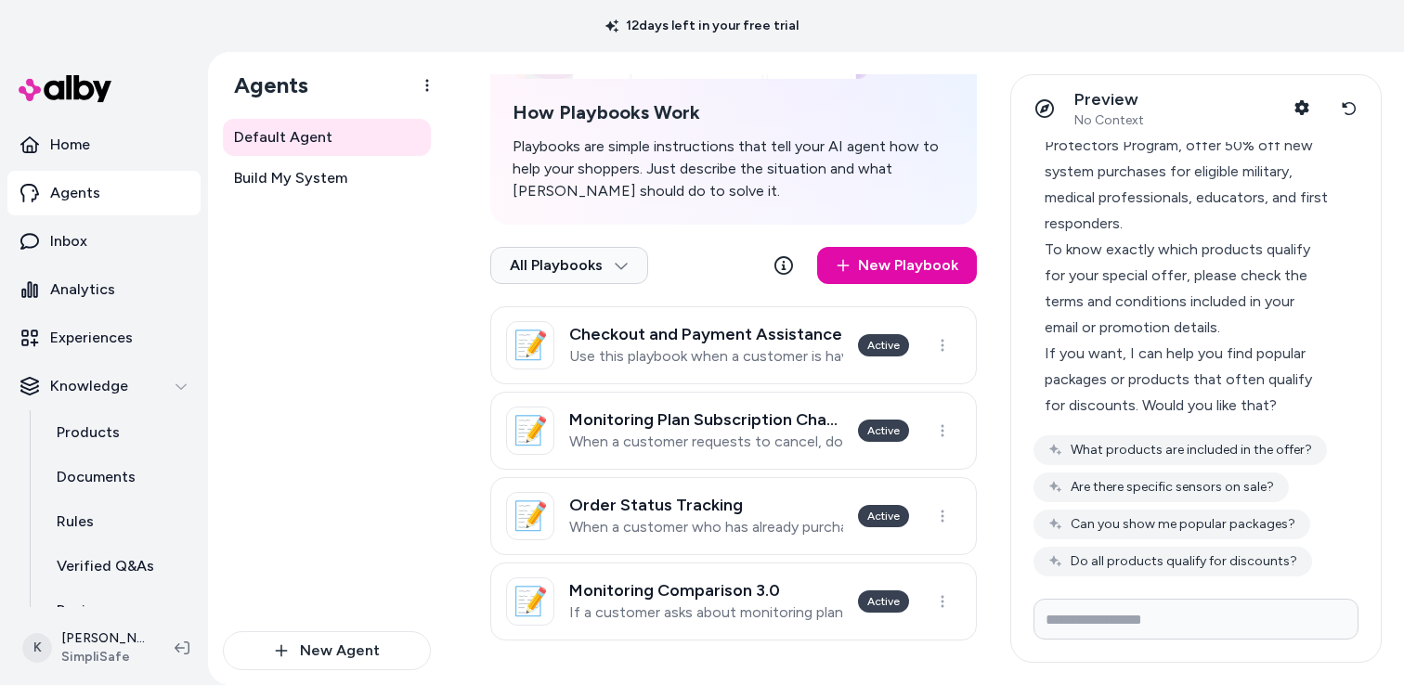
click at [1323, 571] on div "What is the best deal I can get? The best offer for purchasing a complete Simpl…" at bounding box center [1196, 363] width 370 height 442
click at [1160, 547] on button "Do all products qualify for discounts?" at bounding box center [1173, 562] width 279 height 30
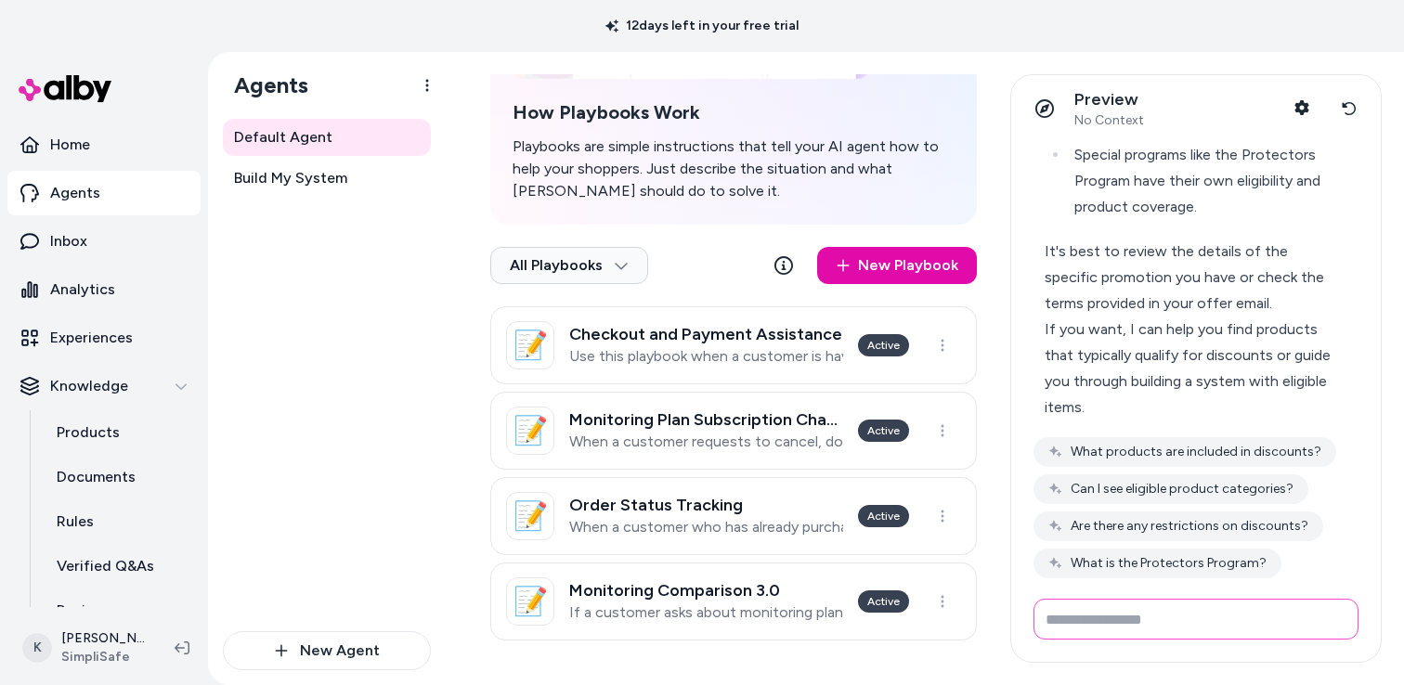
scroll to position [4170, 0]
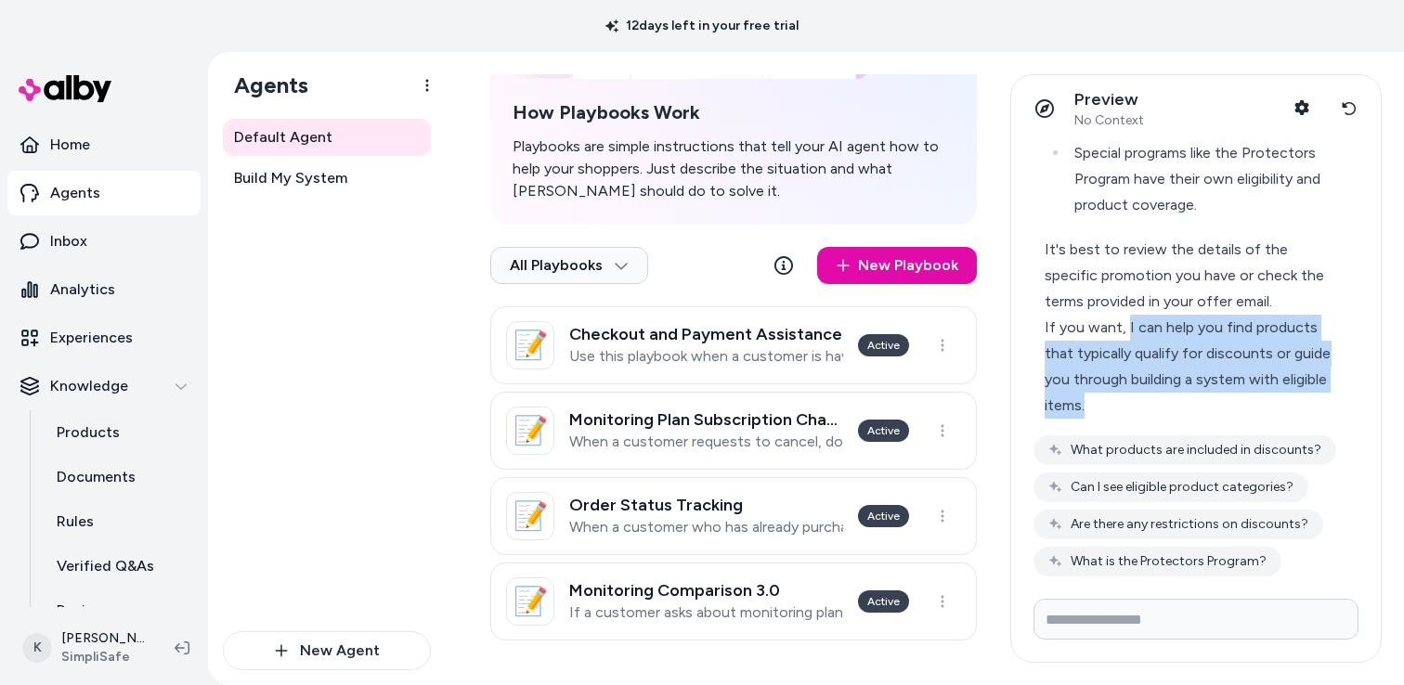
drag, startPoint x: 1095, startPoint y: 354, endPoint x: 1121, endPoint y: 280, distance: 78.7
click at [1123, 315] on div "If you want, I can help you find products that typically qualify for discounts …" at bounding box center [1188, 367] width 287 height 104
copy div "I can help you find products that typically qualify for discounts or guide you …"
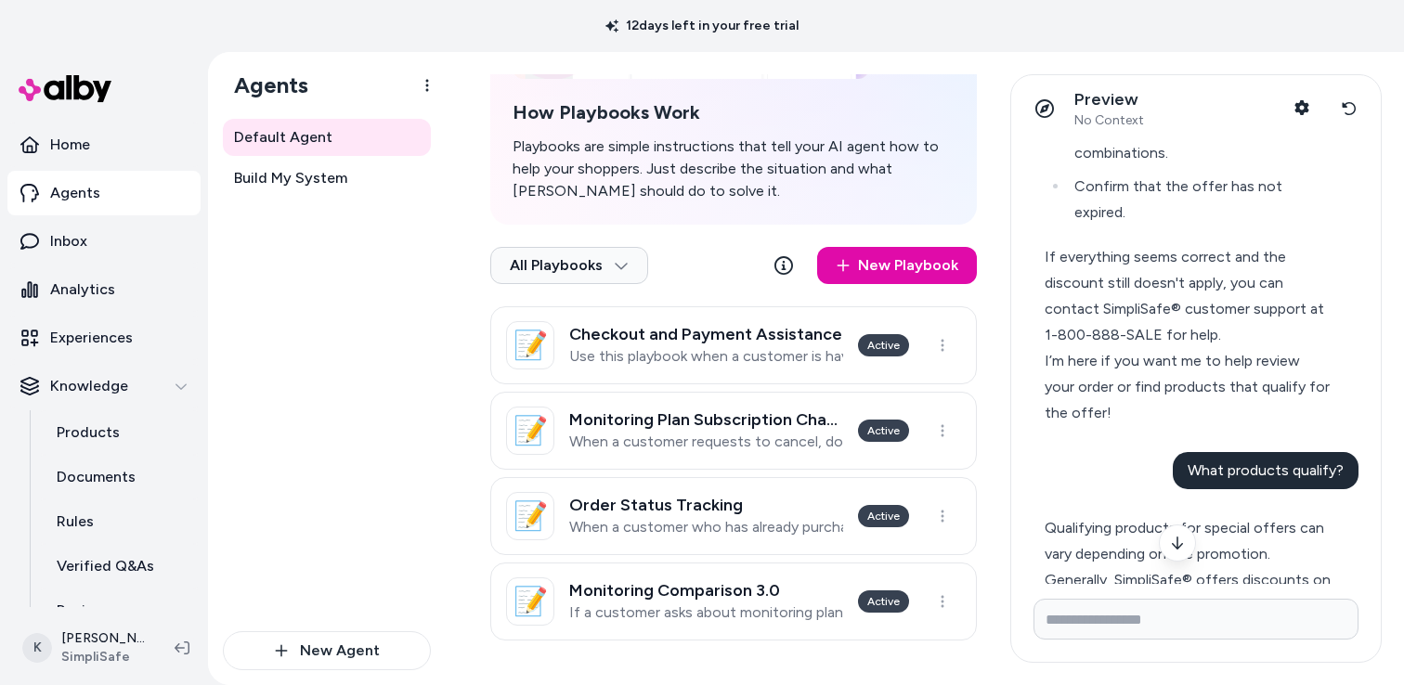
scroll to position [2967, 0]
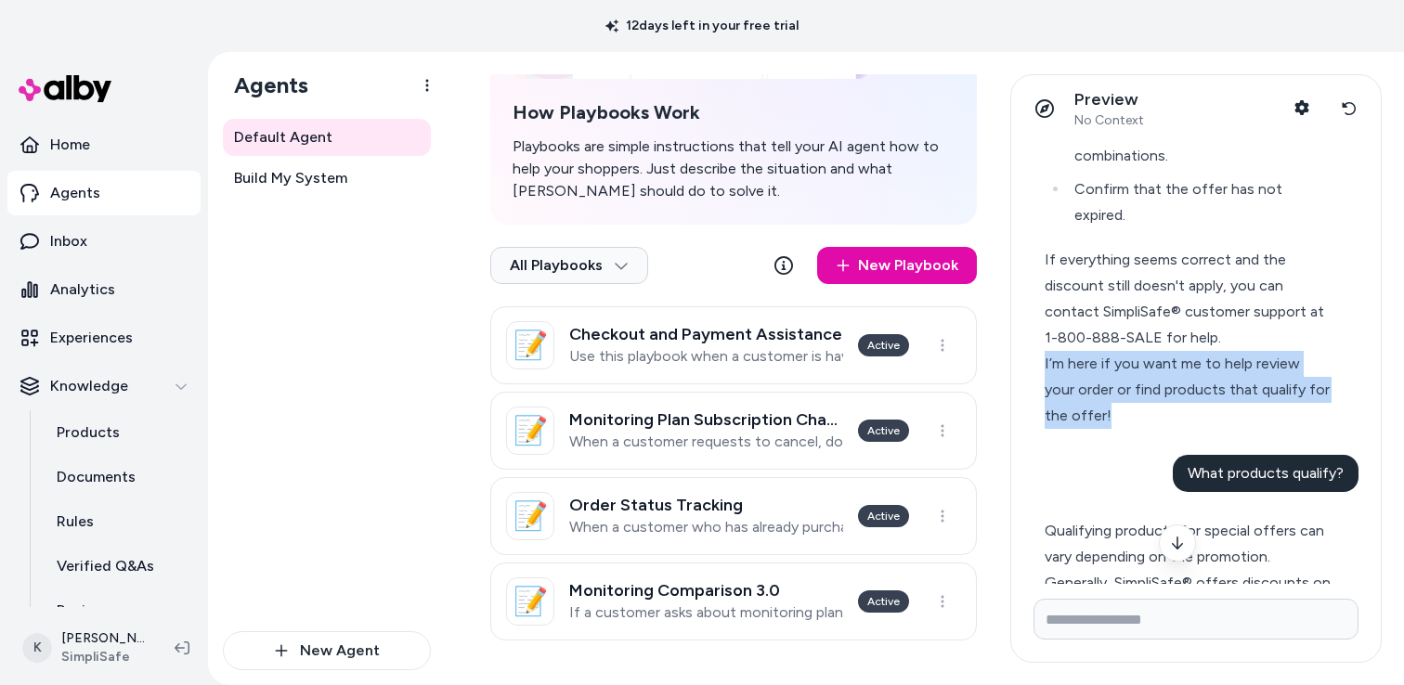
drag, startPoint x: 1086, startPoint y: 362, endPoint x: 1040, endPoint y: 311, distance: 68.4
click at [1040, 311] on div "If the discount from your special offer doesn't apply at checkout, please: Ensu…" at bounding box center [1188, 169] width 309 height 542
copy div "I’m here if you want me to help review your order or find products that qualify…"
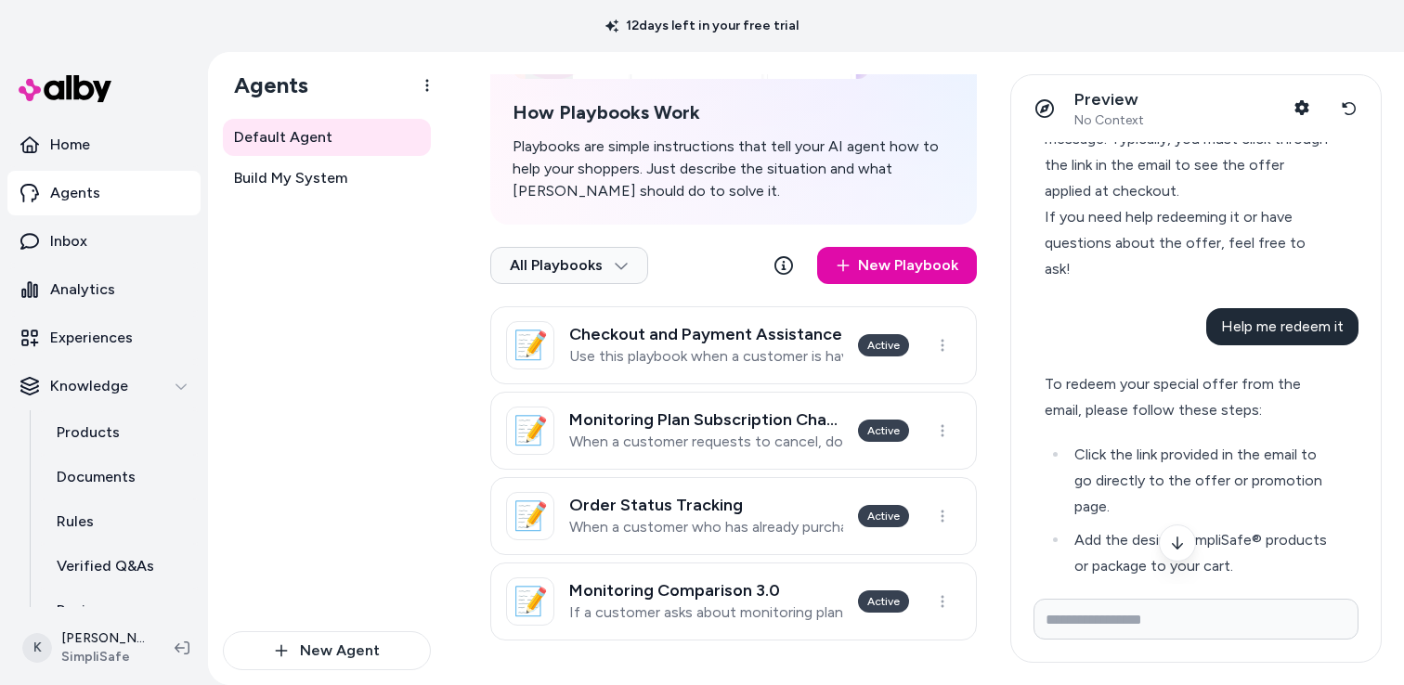
scroll to position [1783, 0]
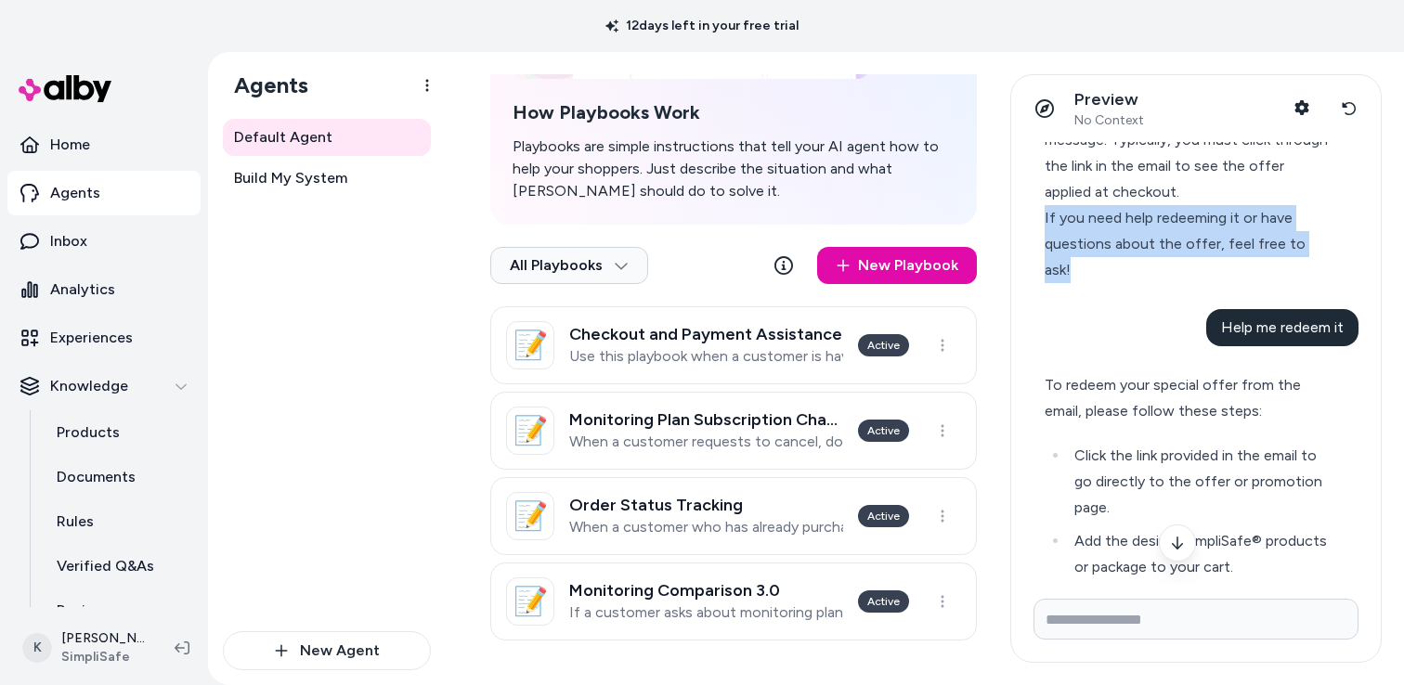
drag, startPoint x: 1323, startPoint y: 243, endPoint x: 1015, endPoint y: 219, distance: 309.3
click at [1015, 219] on div "What is the best deal I can get? The best offer for purchasing a complete Simpl…" at bounding box center [1196, 363] width 370 height 442
copy div "If you need help redeeming it or have questions about the offer, feel free to a…"
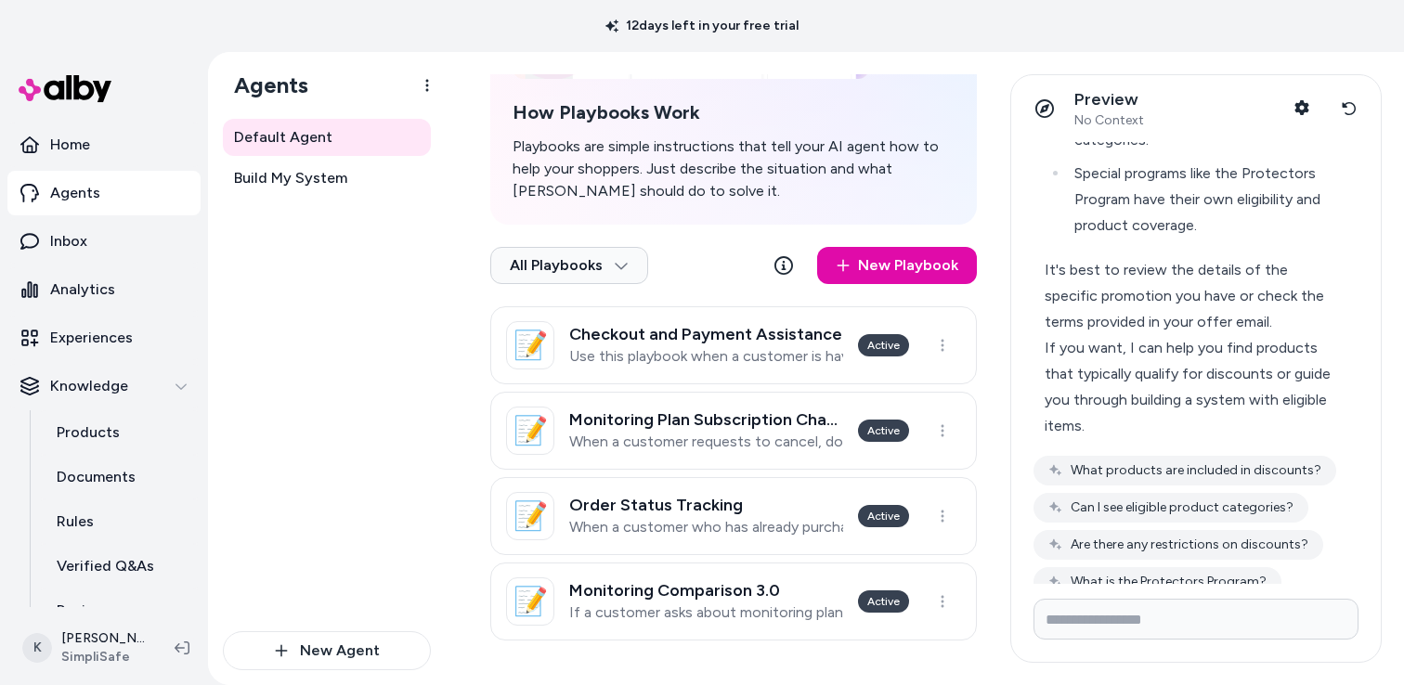
scroll to position [4170, 0]
